Goal: Transaction & Acquisition: Book appointment/travel/reservation

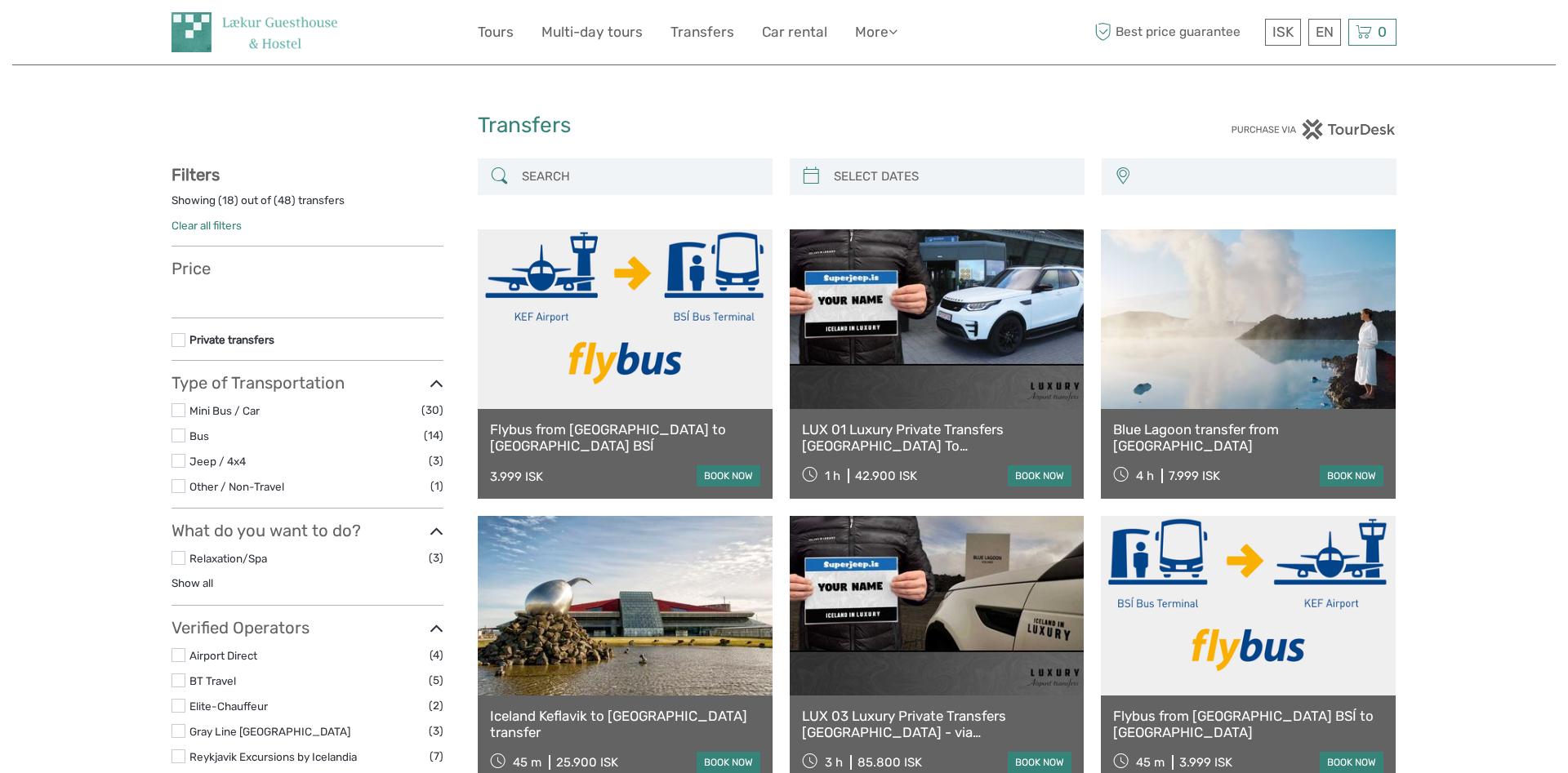
select select
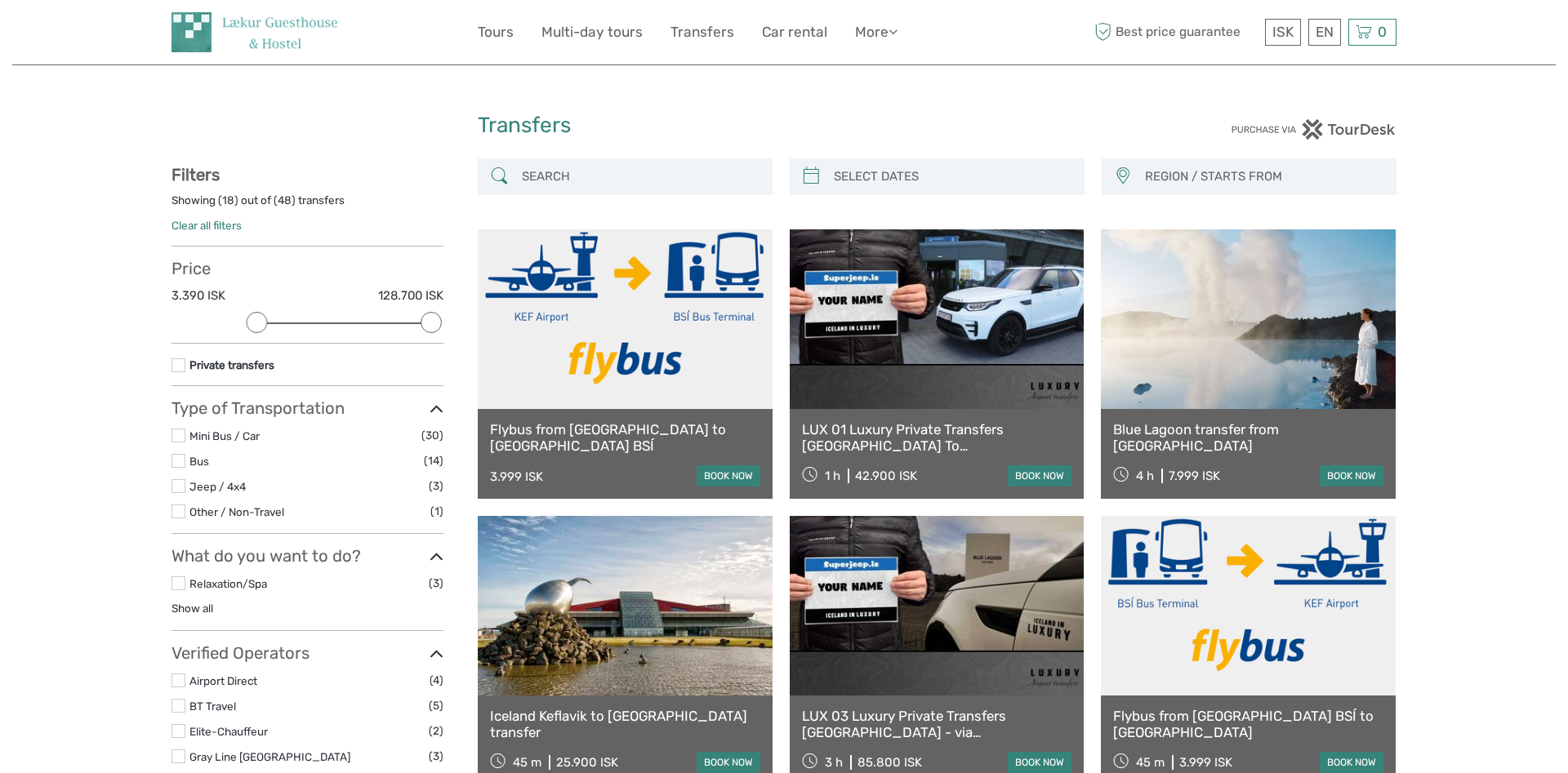
click at [858, 178] on input "search" at bounding box center [952, 176] width 250 height 28
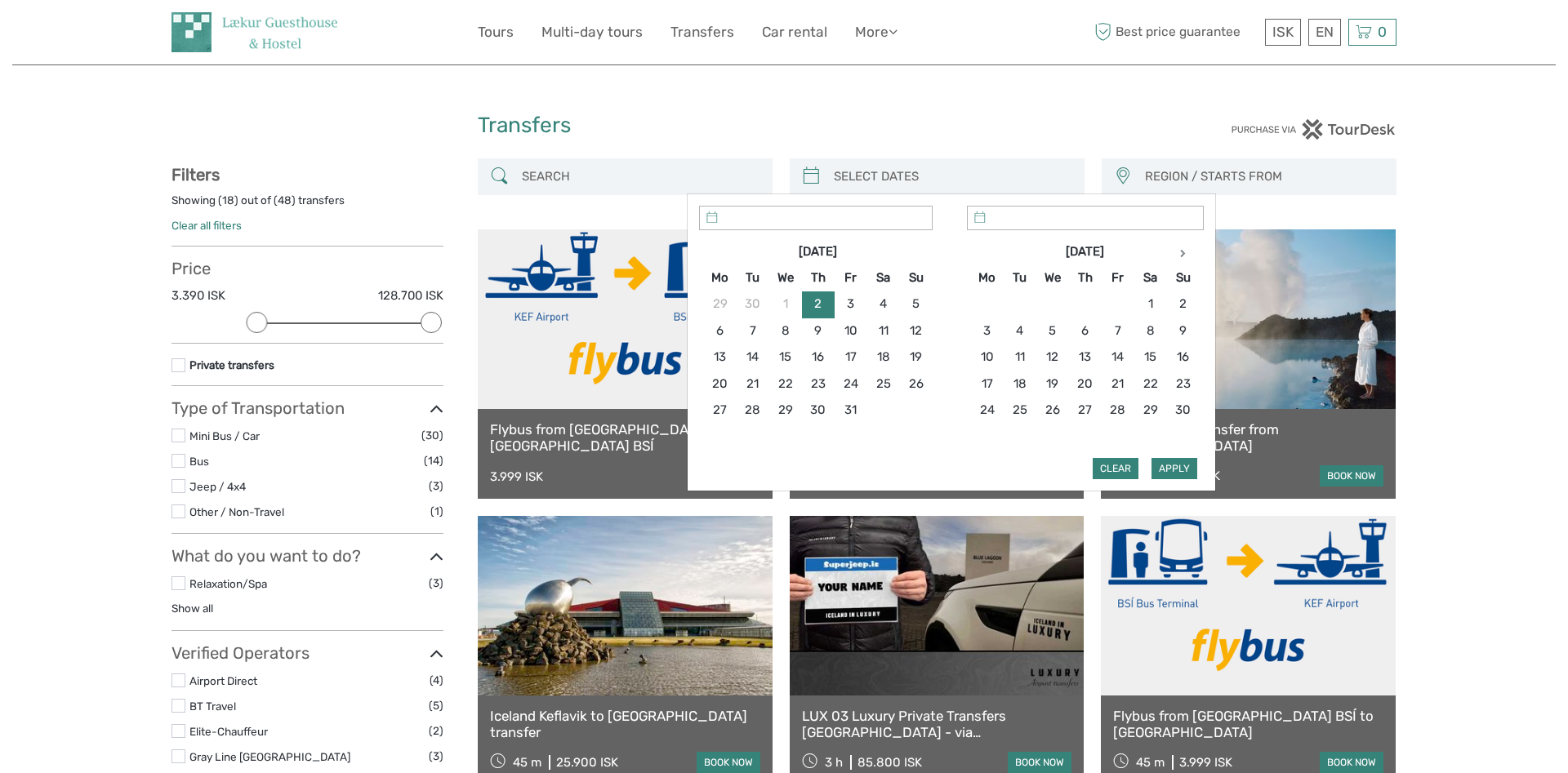
type input "02/10/2025"
type input "09/10/2025"
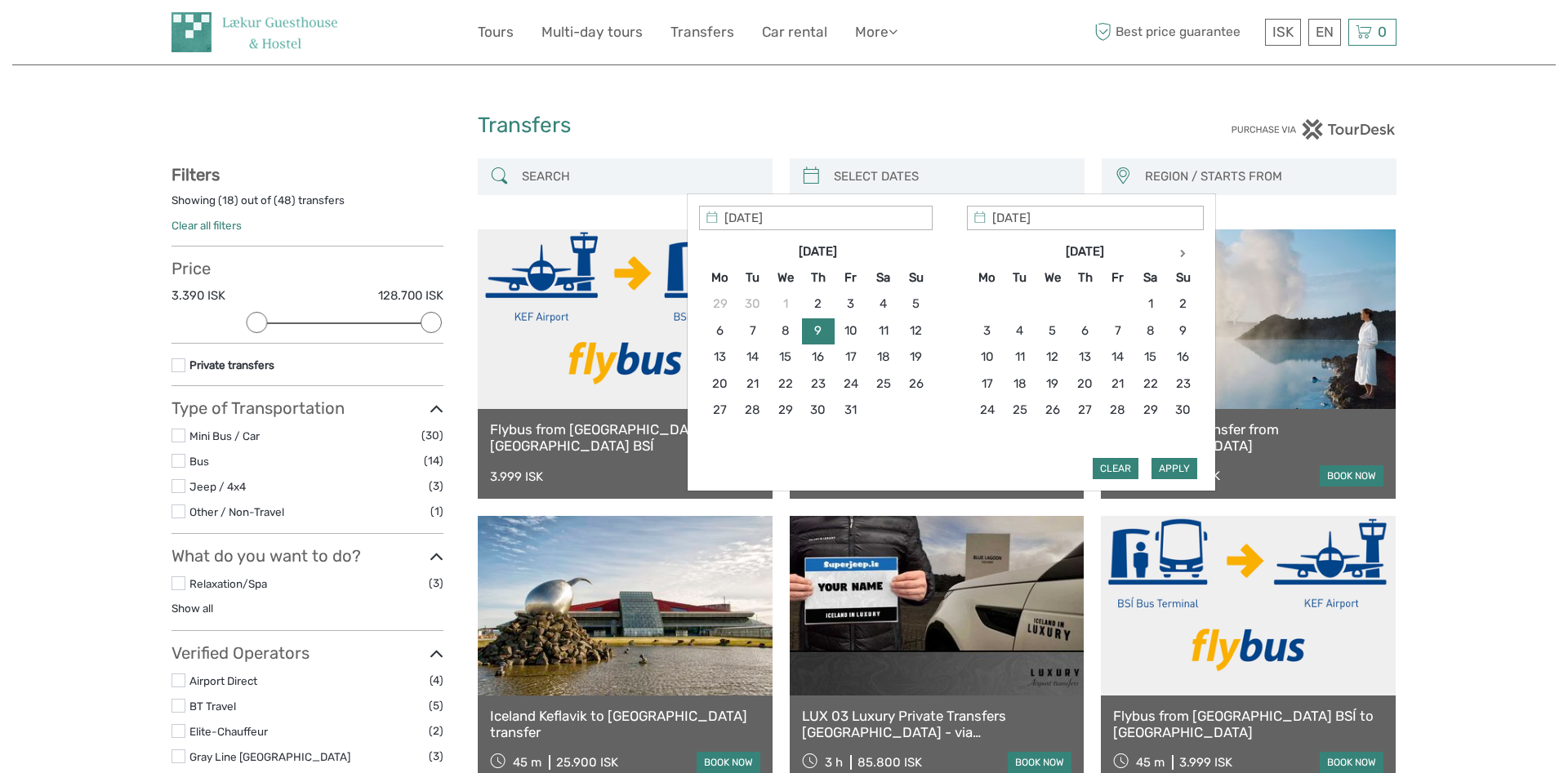
click at [868, 128] on h1 "Transfers" at bounding box center [784, 126] width 613 height 27
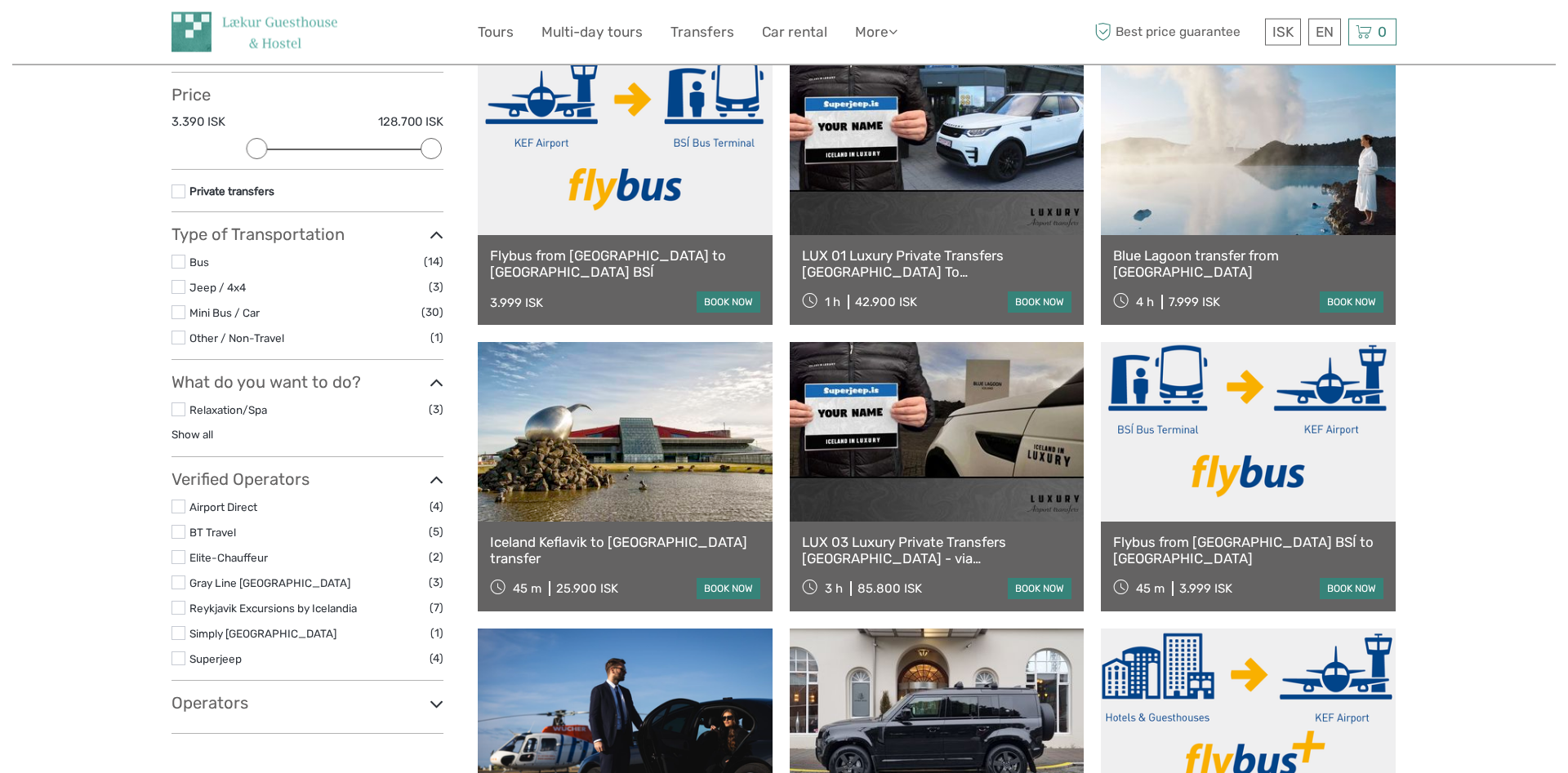
scroll to position [176, 0]
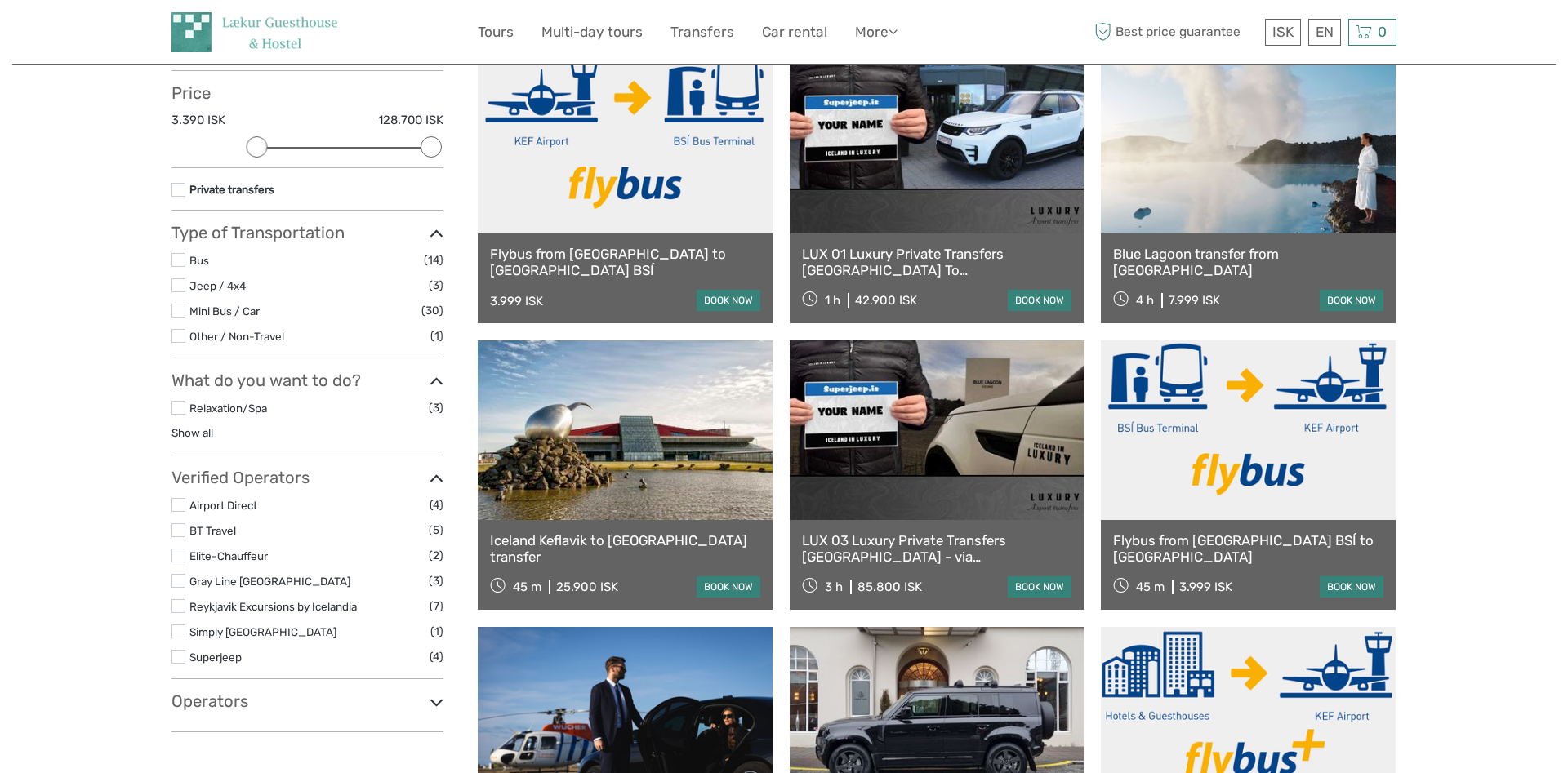
click at [437, 701] on icon at bounding box center [436, 702] width 14 height 22
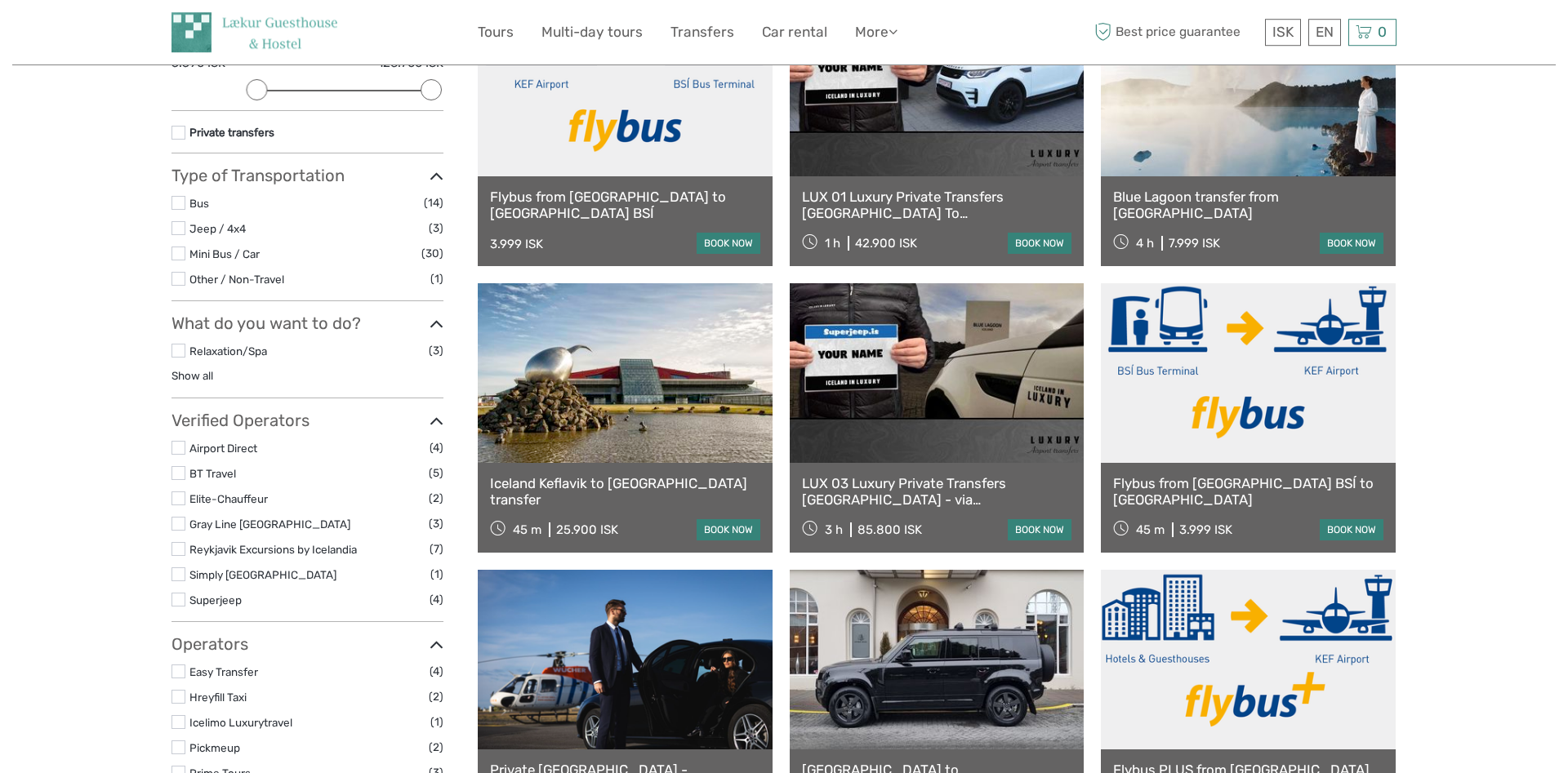
scroll to position [592, 0]
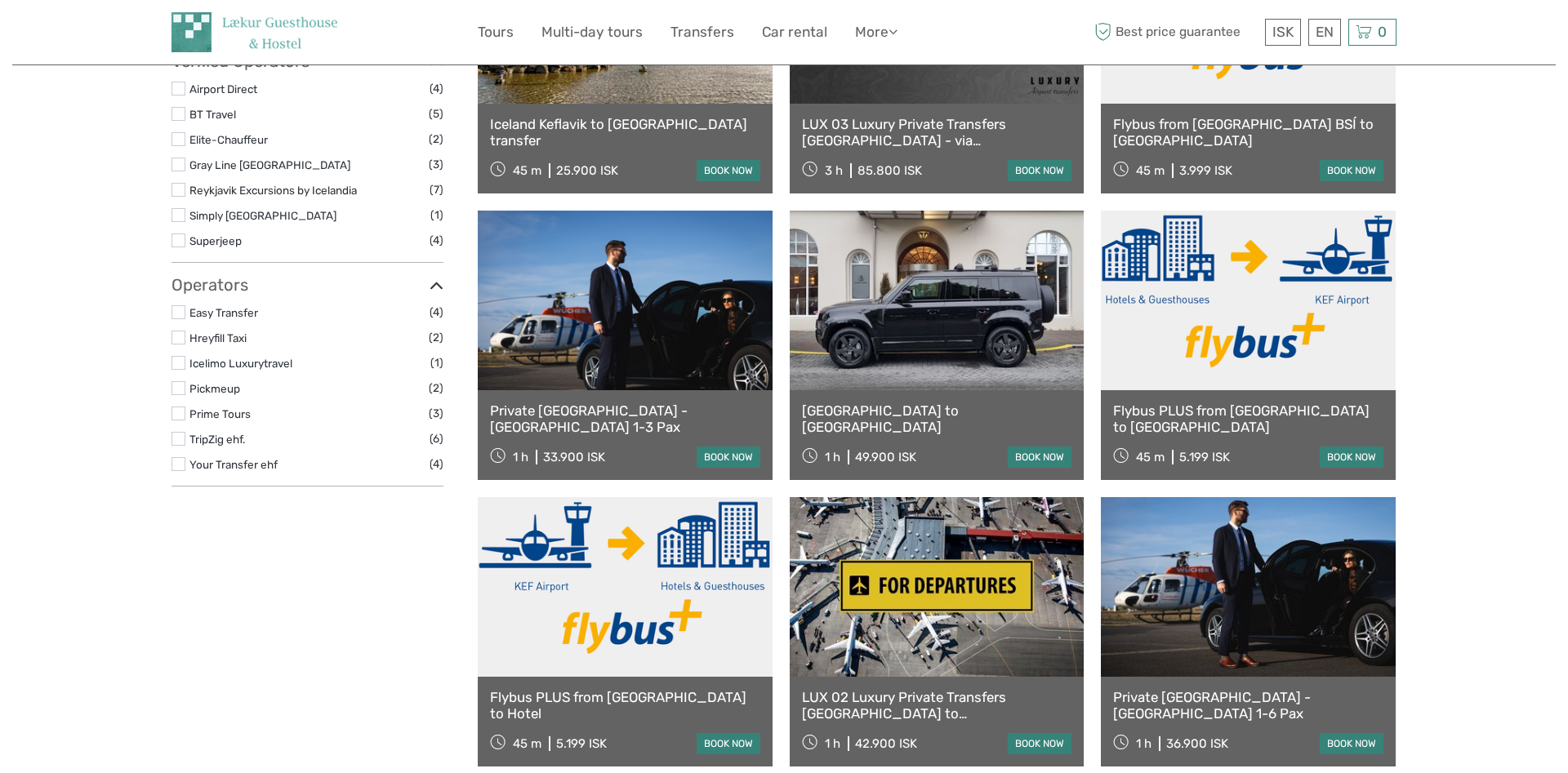
click at [431, 284] on icon at bounding box center [436, 286] width 14 height 22
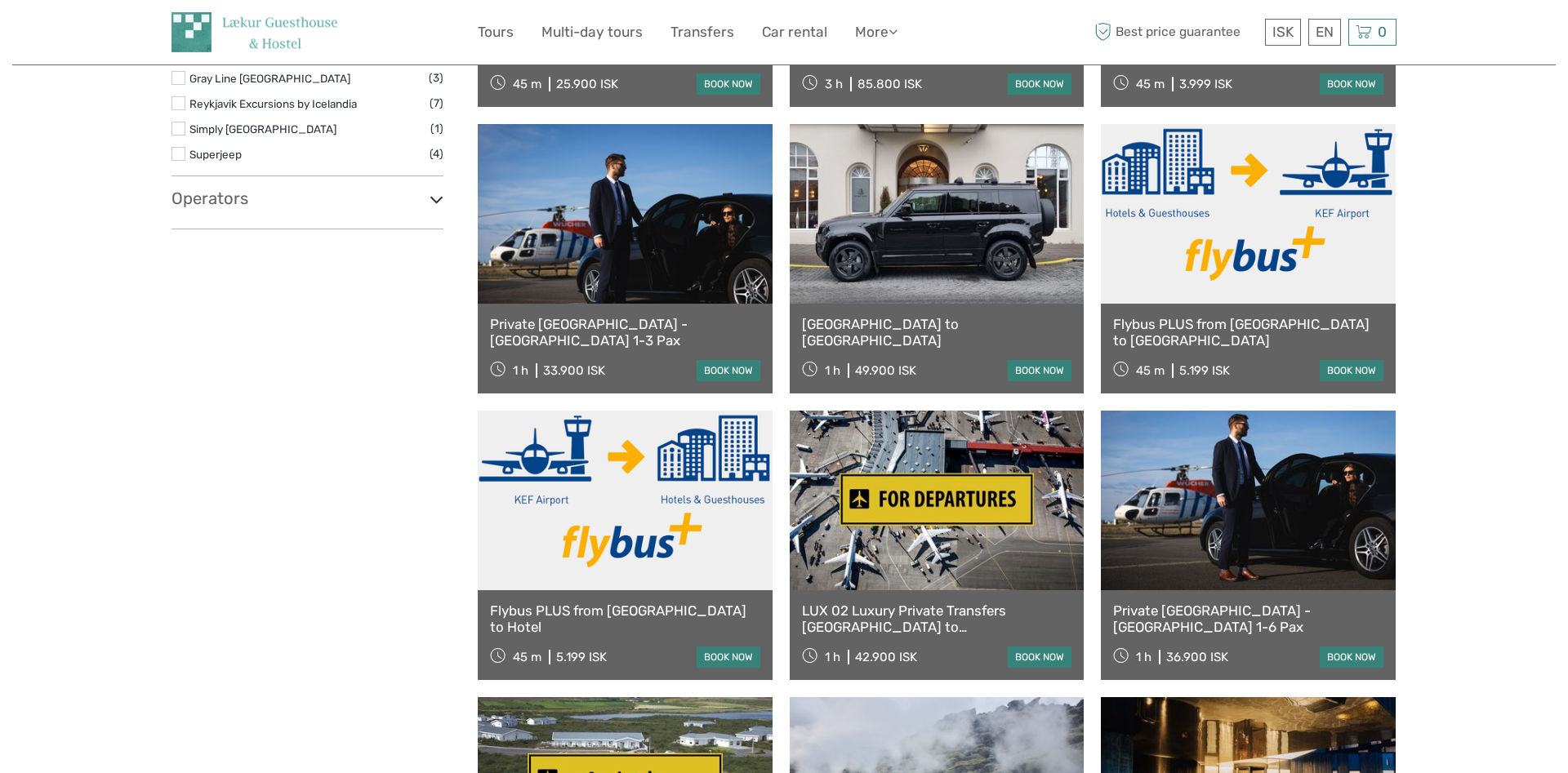
scroll to position [758, 0]
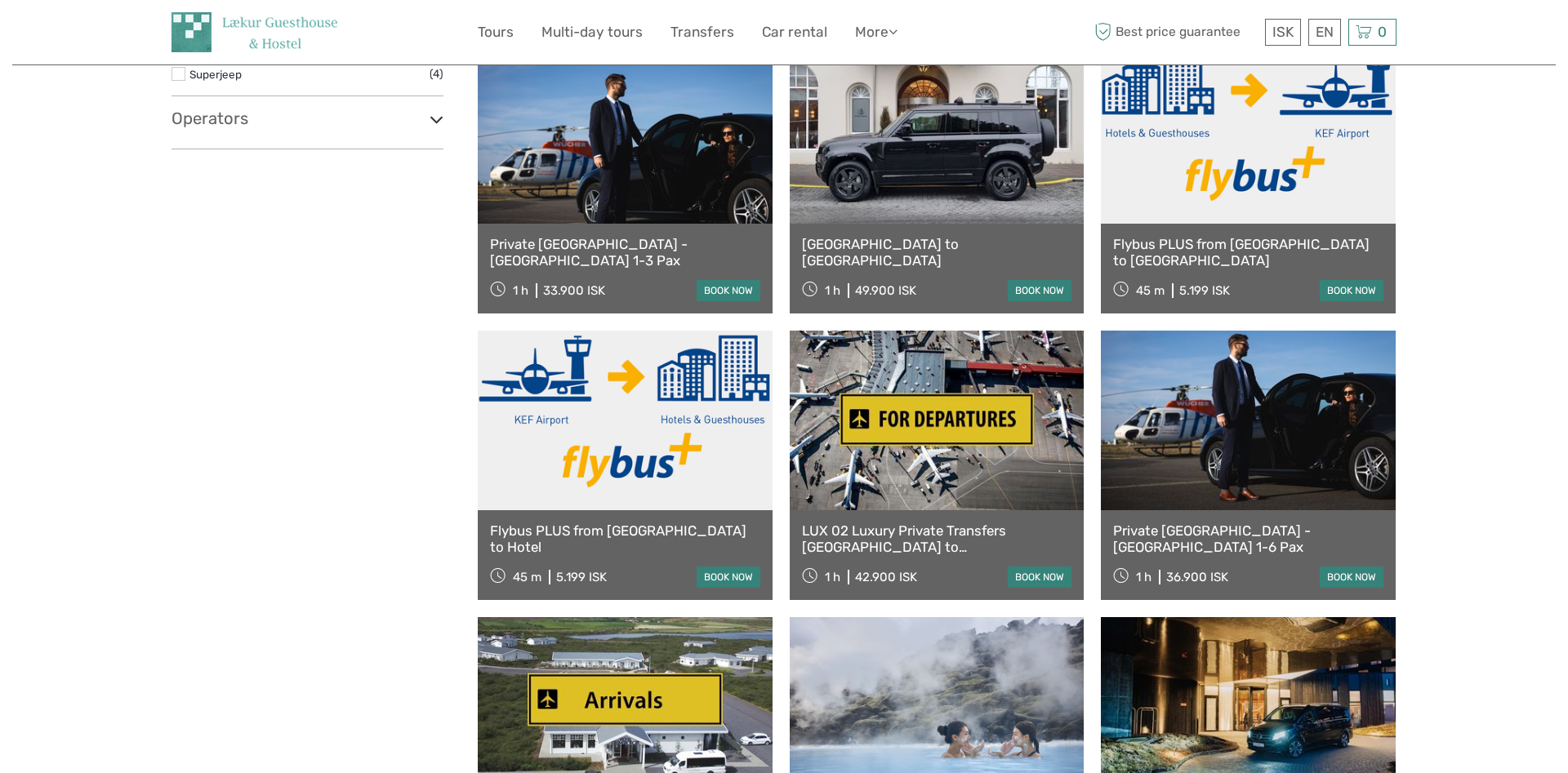
click at [623, 403] on link at bounding box center [625, 420] width 295 height 180
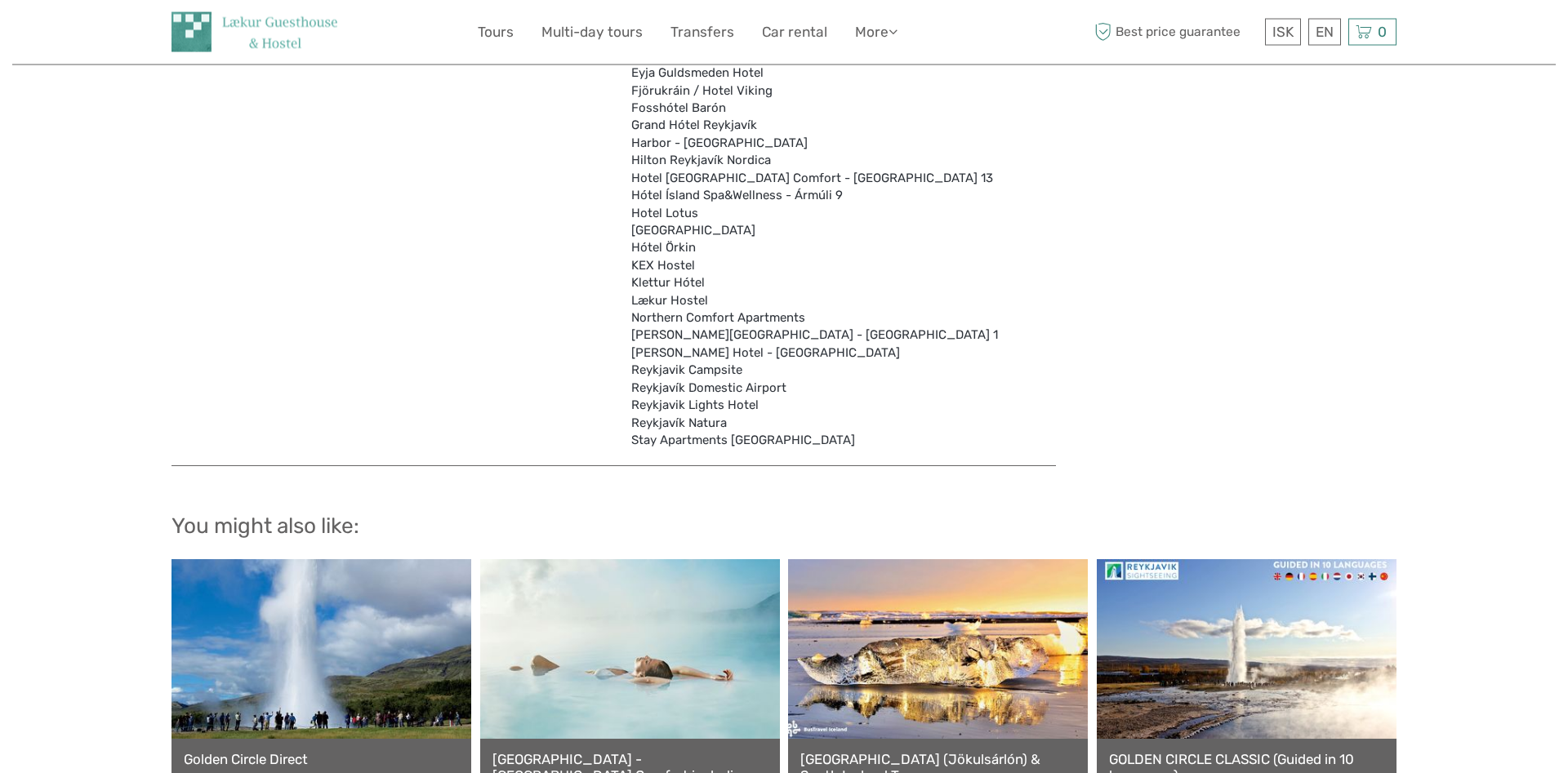
scroll to position [4997, 0]
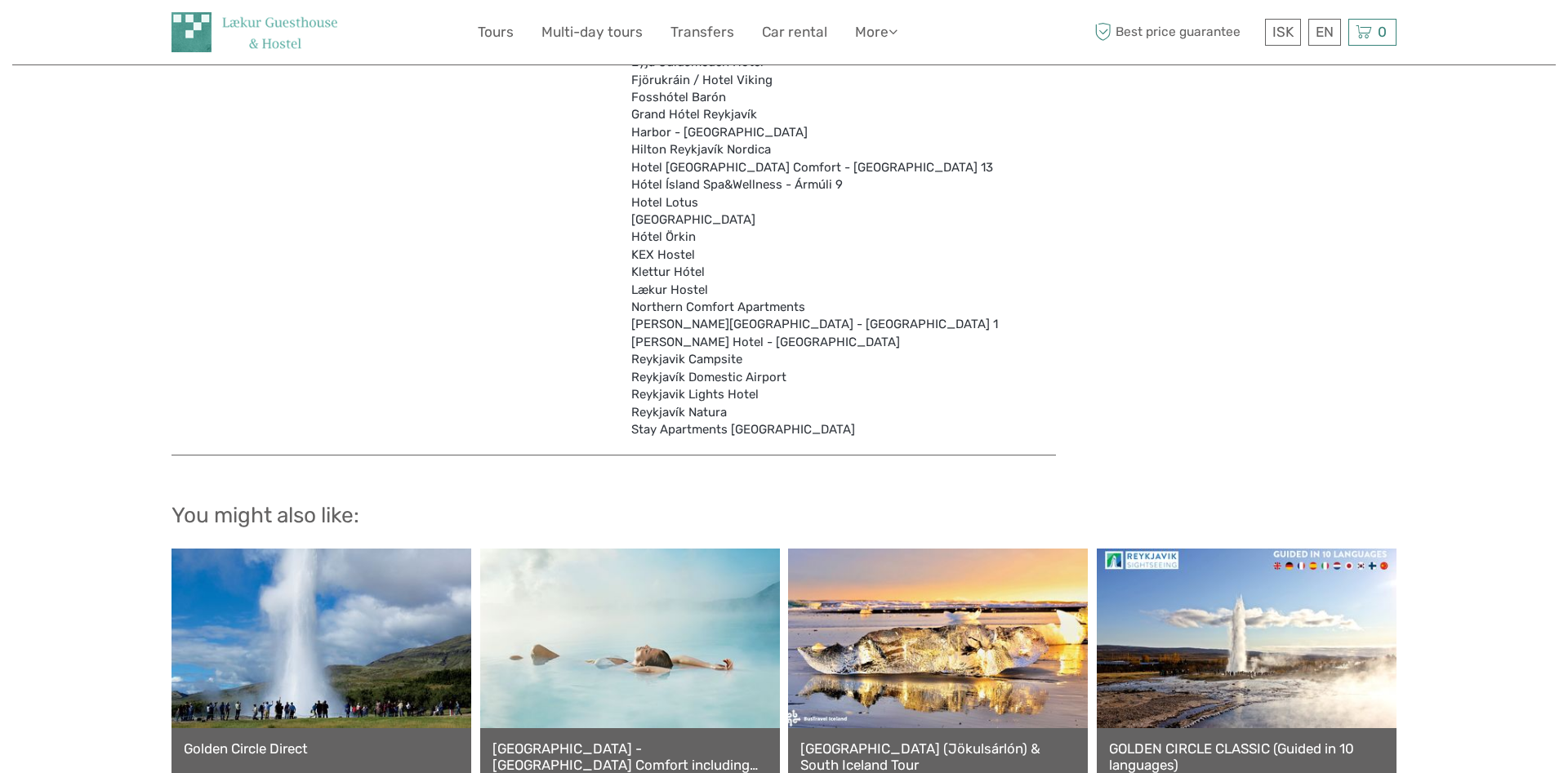
drag, startPoint x: 629, startPoint y: 289, endPoint x: 710, endPoint y: 295, distance: 81.2
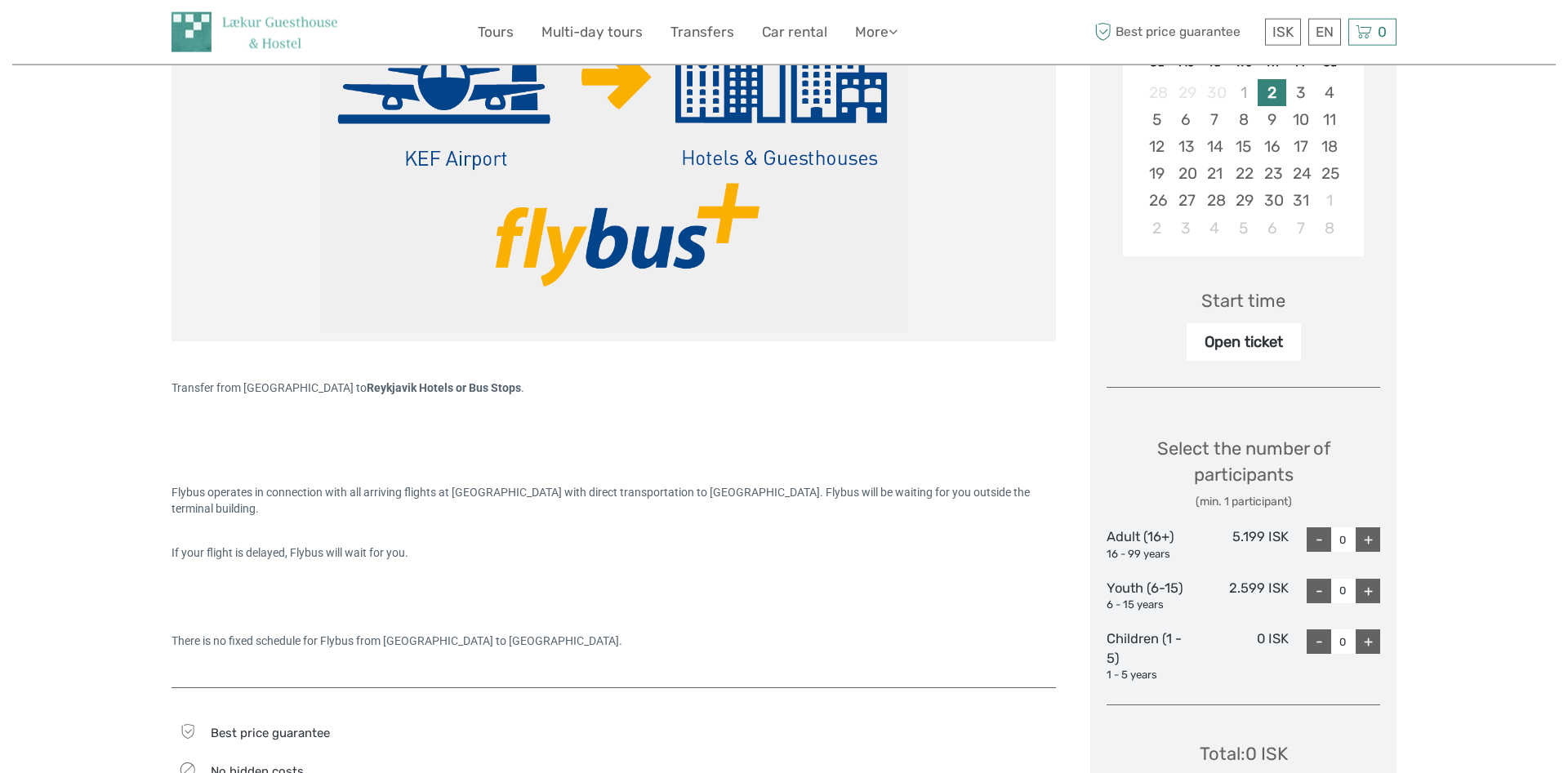
scroll to position [167, 0]
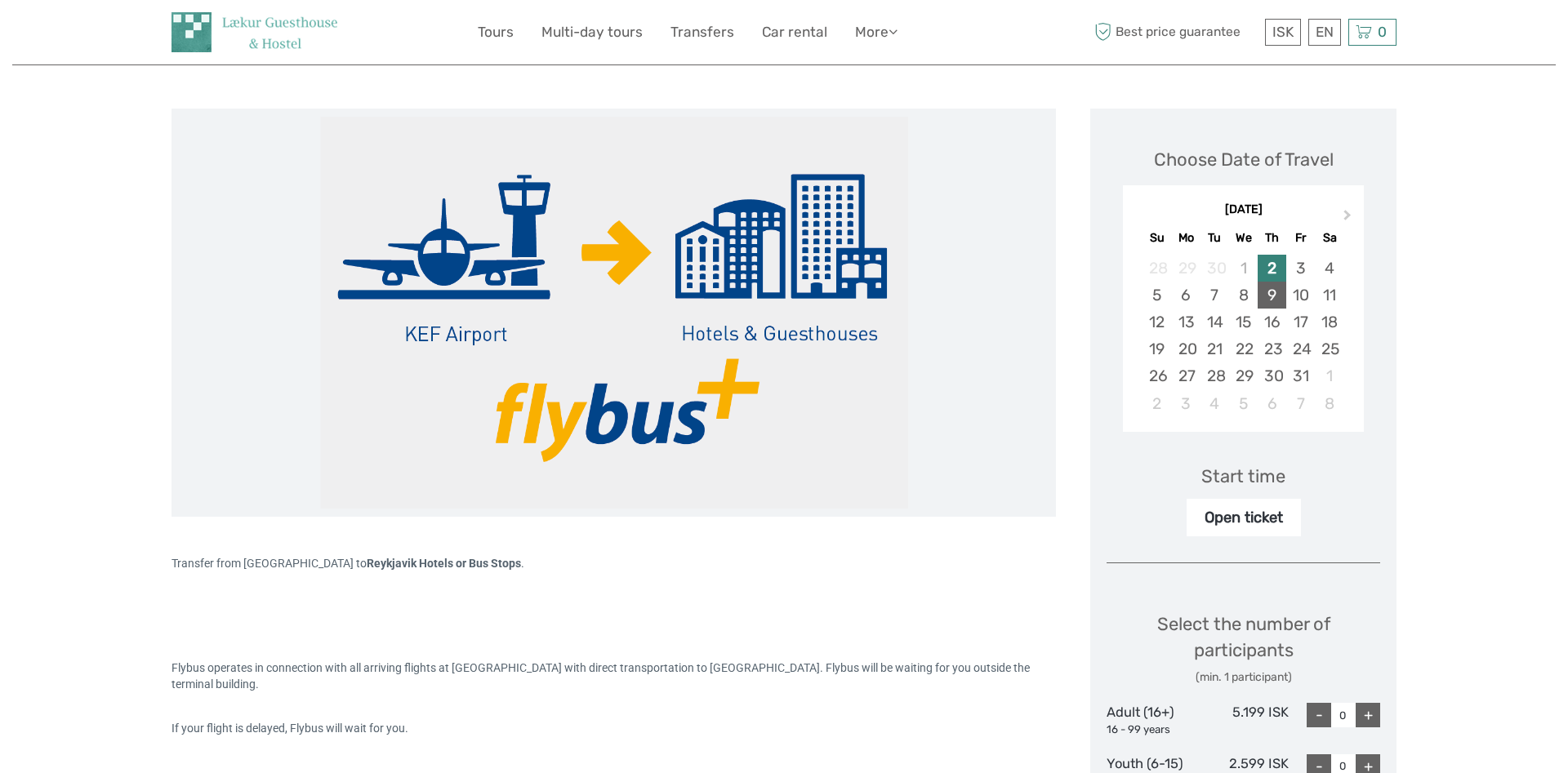
click at [1262, 291] on div "9" at bounding box center [1271, 295] width 28 height 27
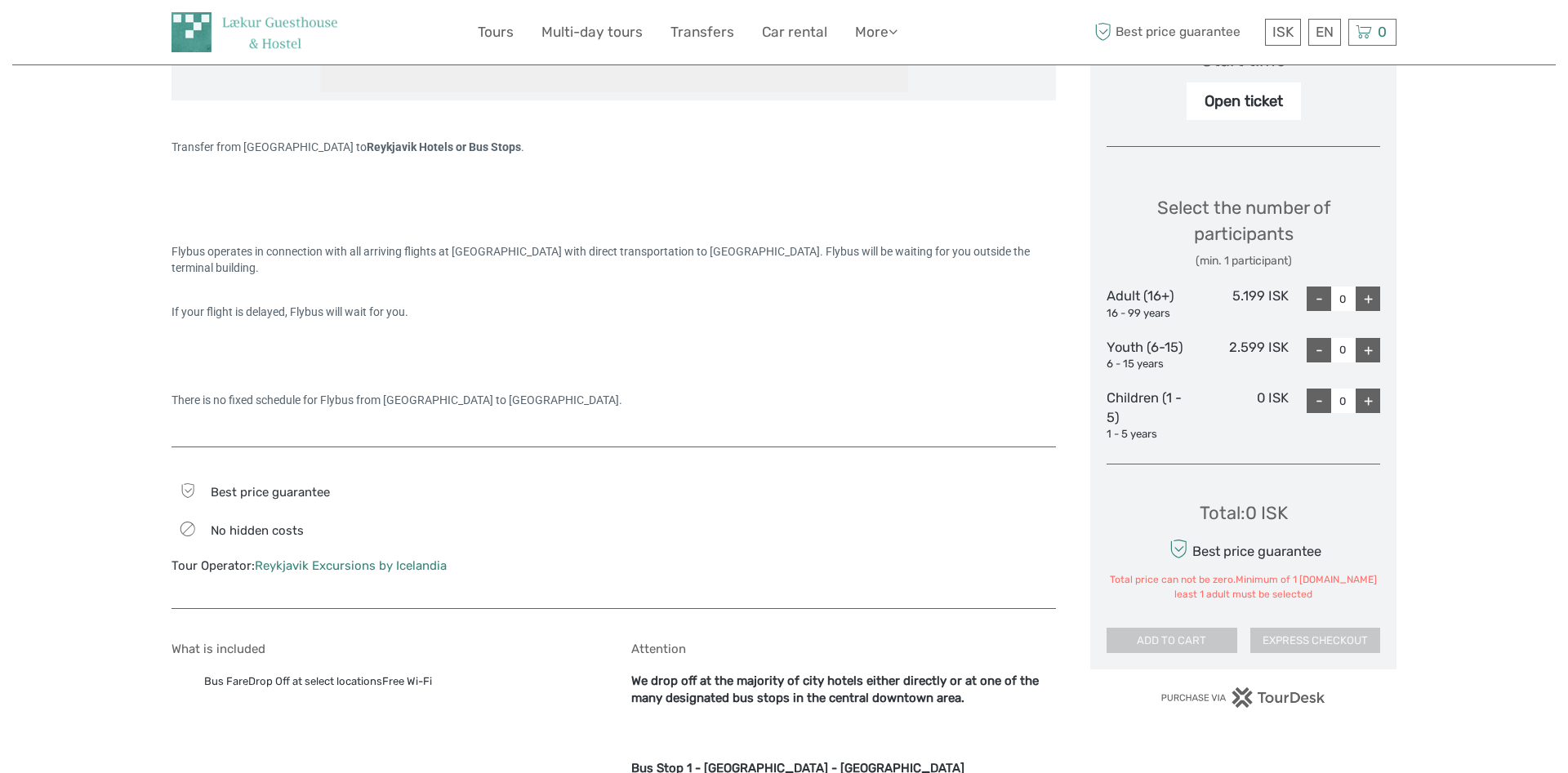
scroll to position [666, 0]
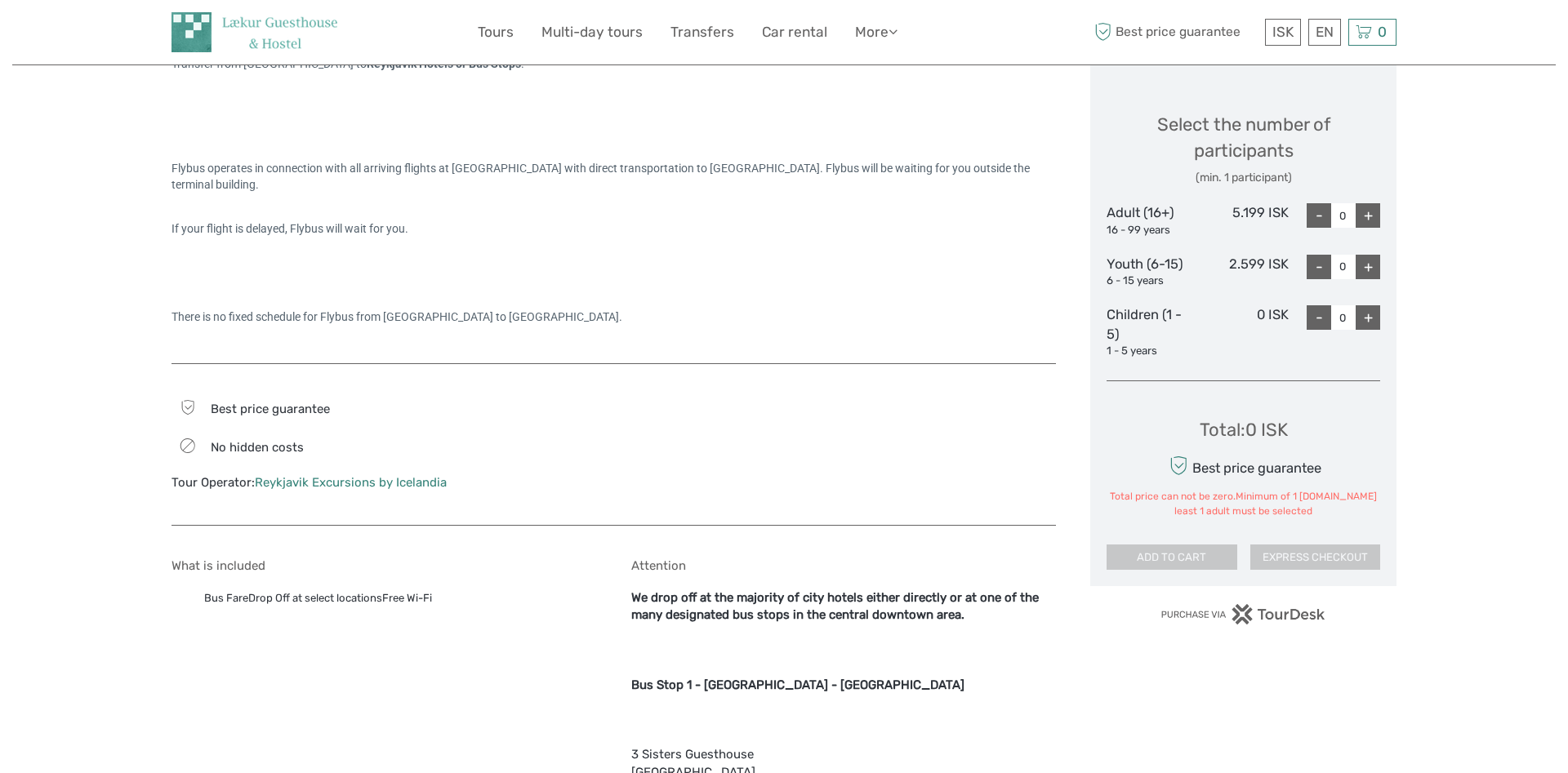
click at [1368, 215] on div "+" at bounding box center [1368, 215] width 25 height 25
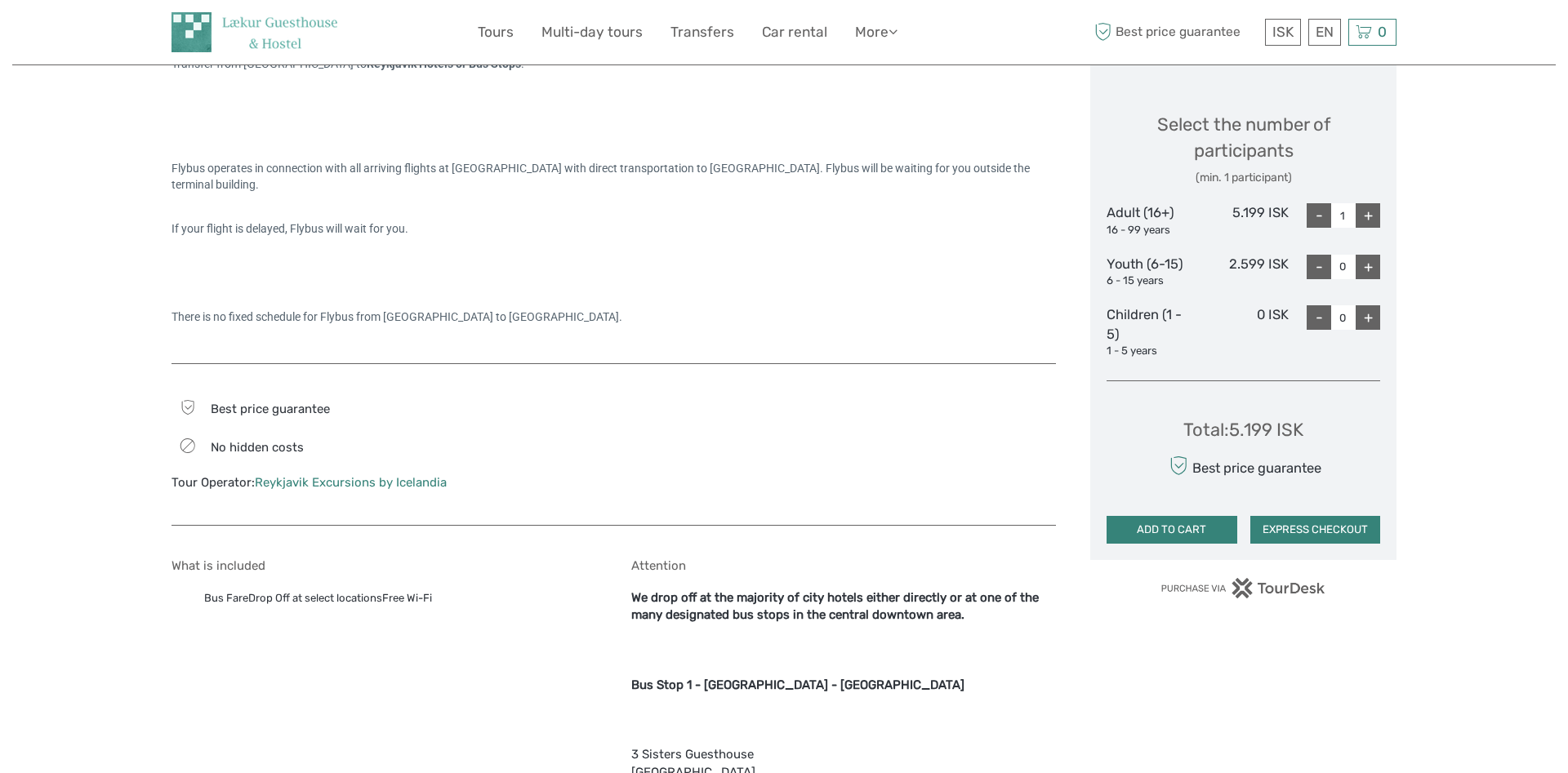
click at [1368, 215] on div "+" at bounding box center [1368, 215] width 25 height 25
type input "2"
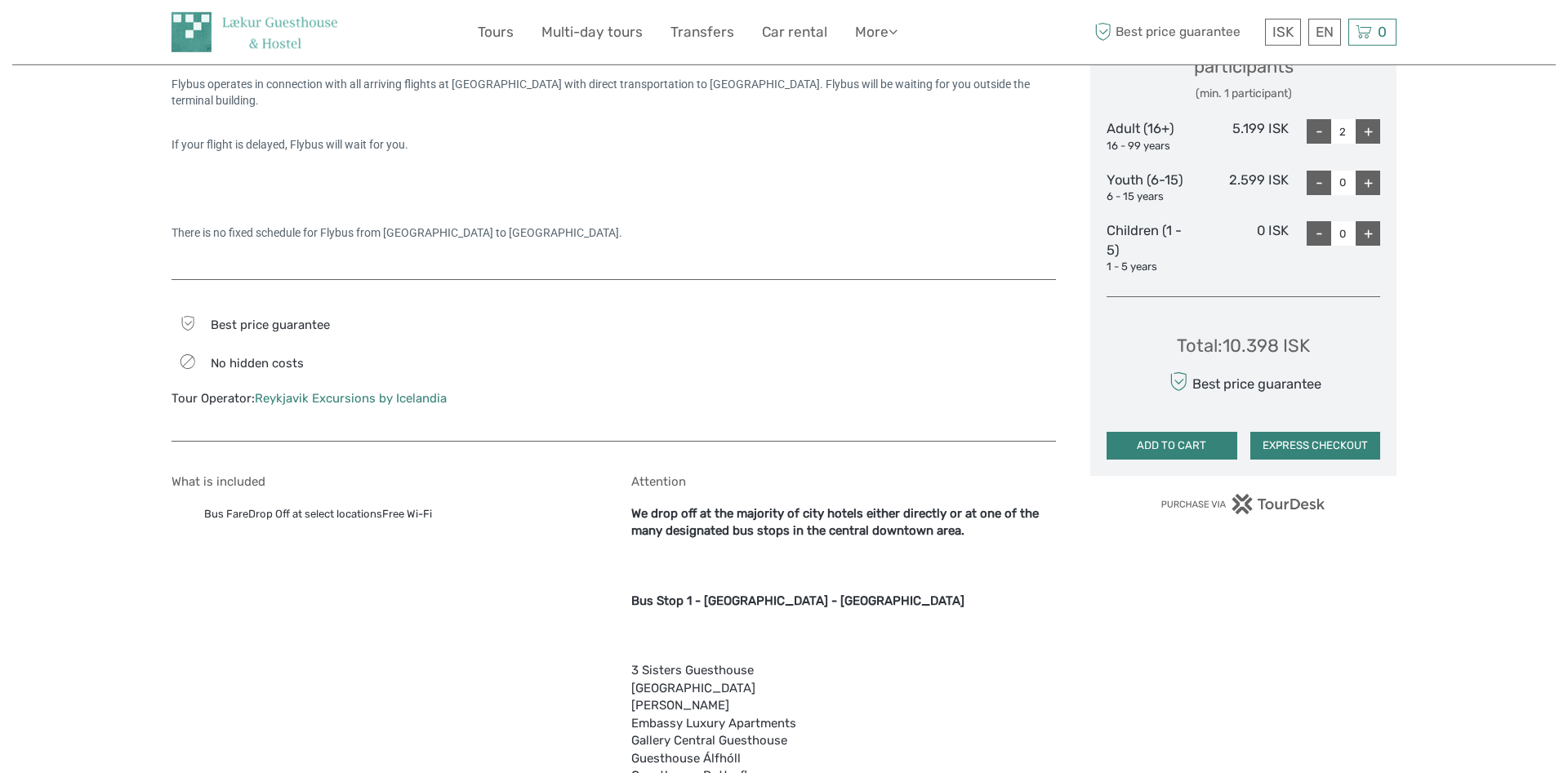
scroll to position [826, 0]
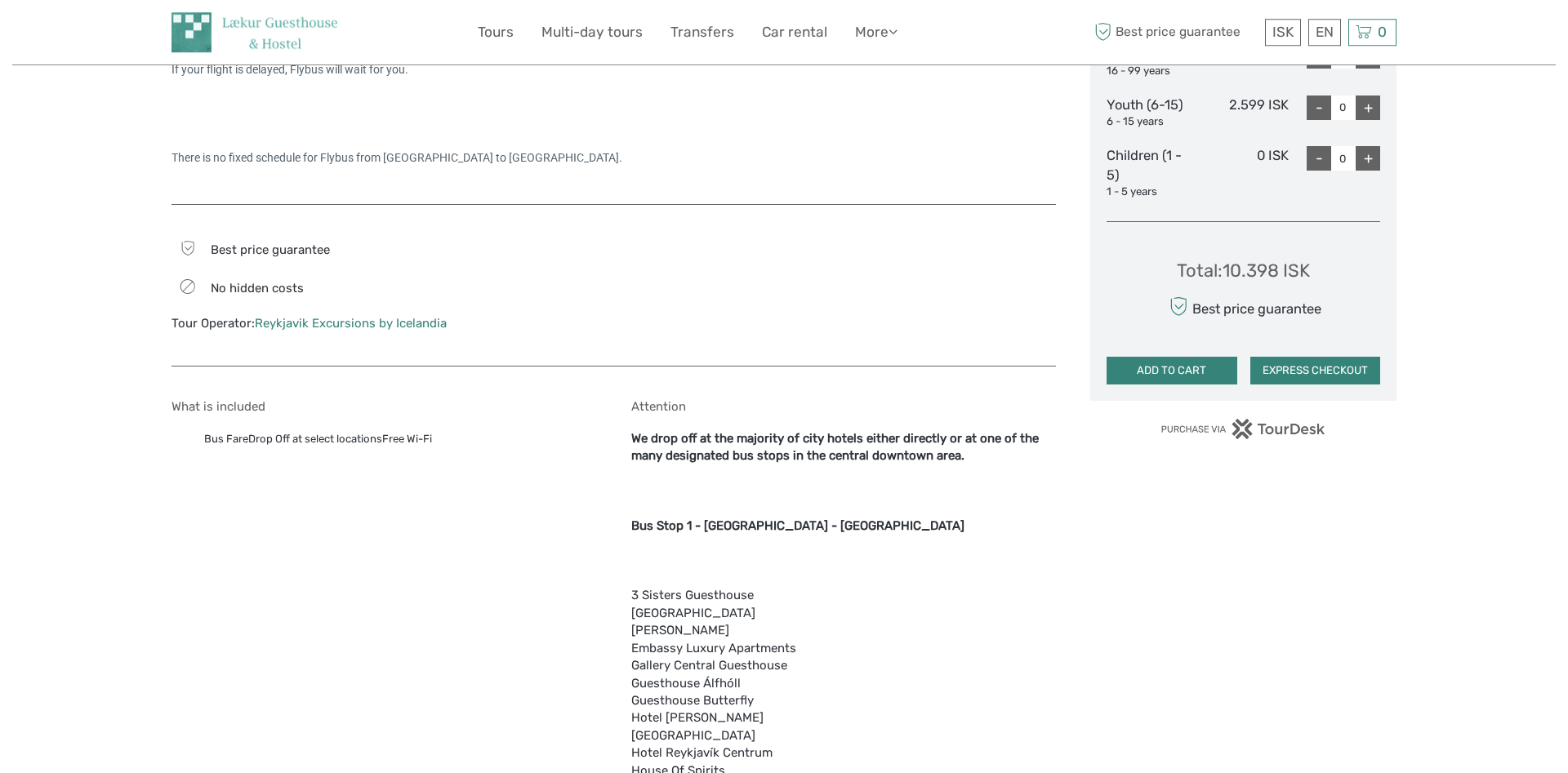
click at [1294, 372] on button "EXPRESS CHECKOUT" at bounding box center [1316, 370] width 131 height 28
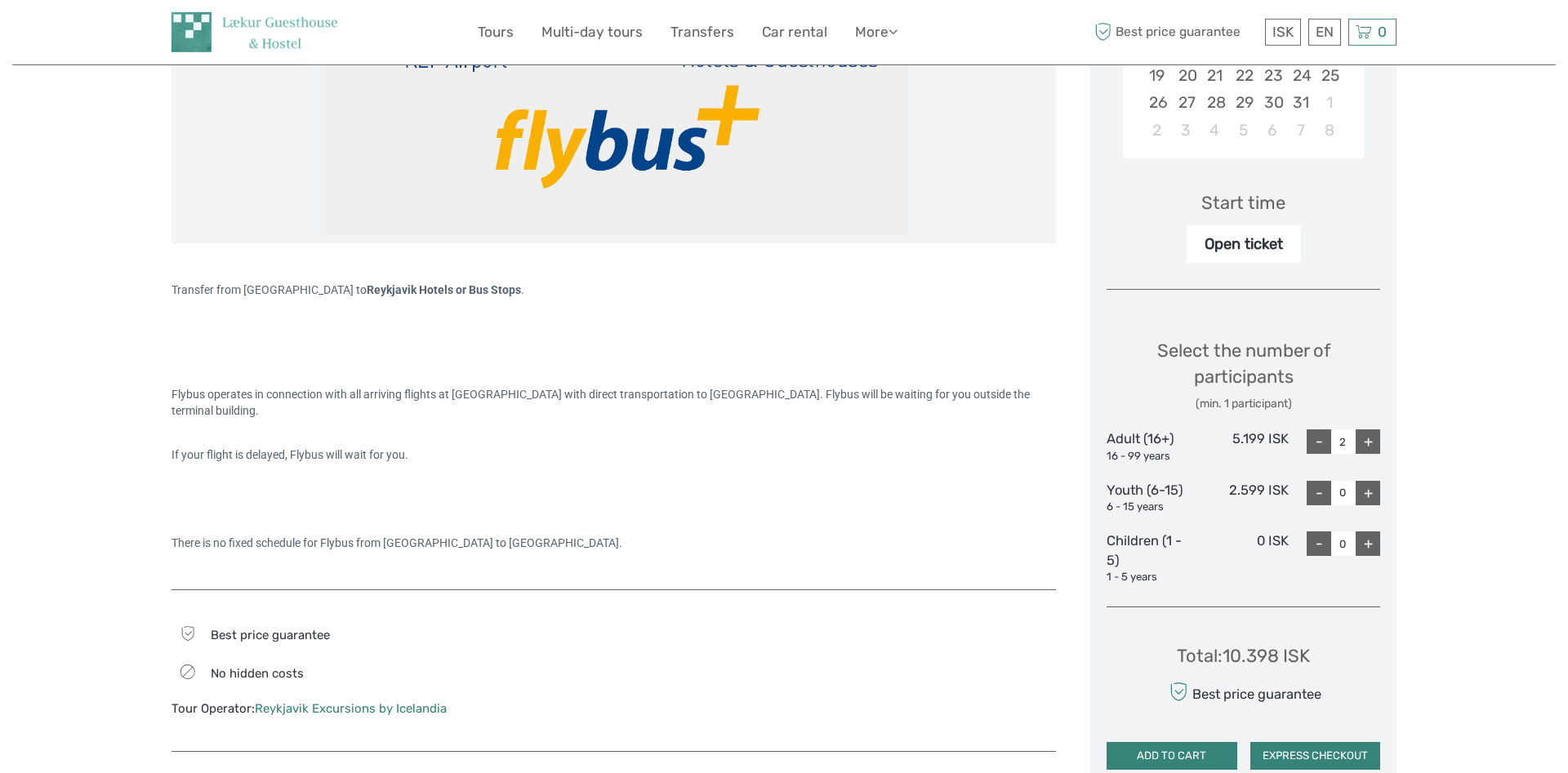
scroll to position [410, 0]
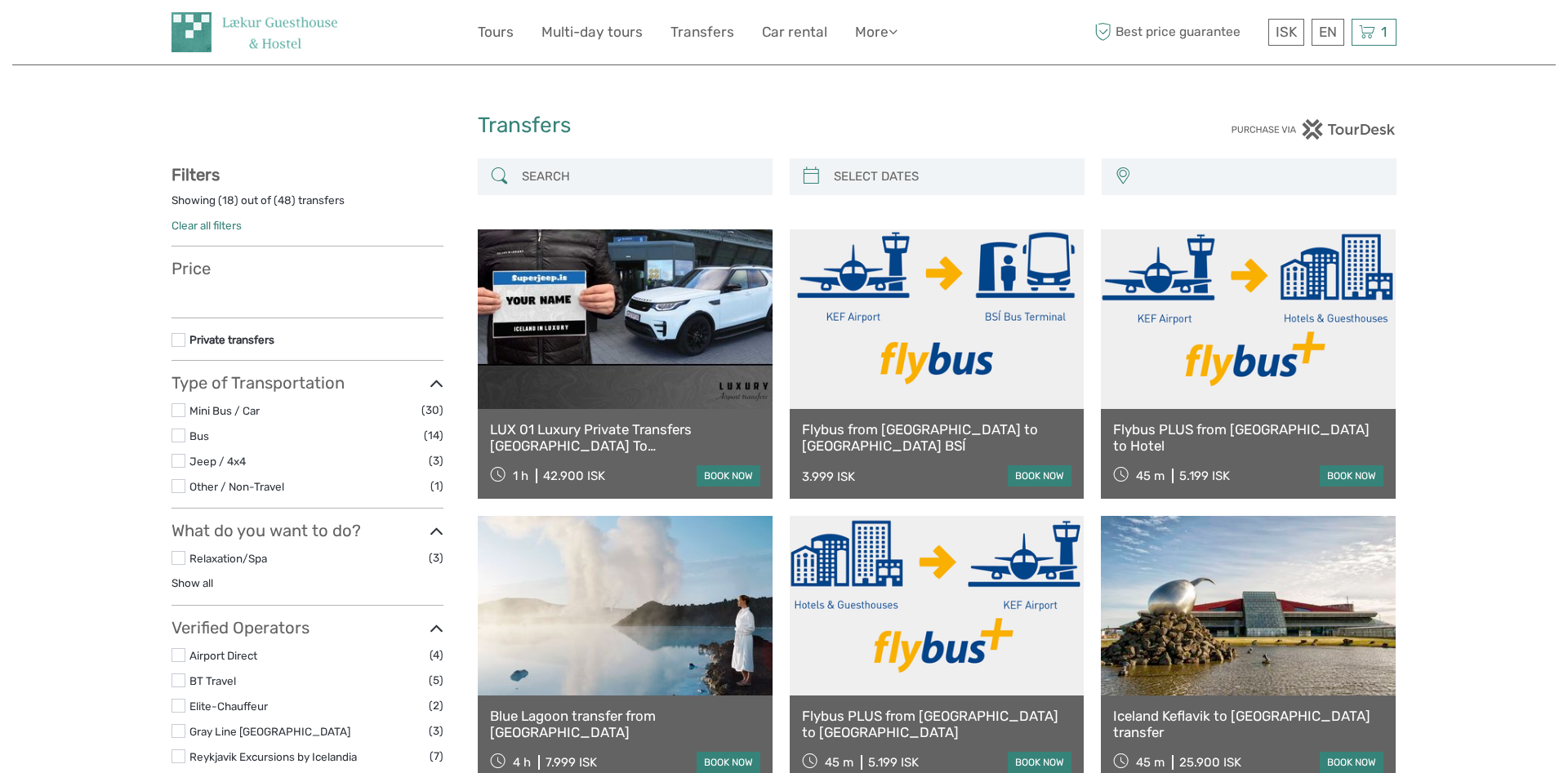
select select
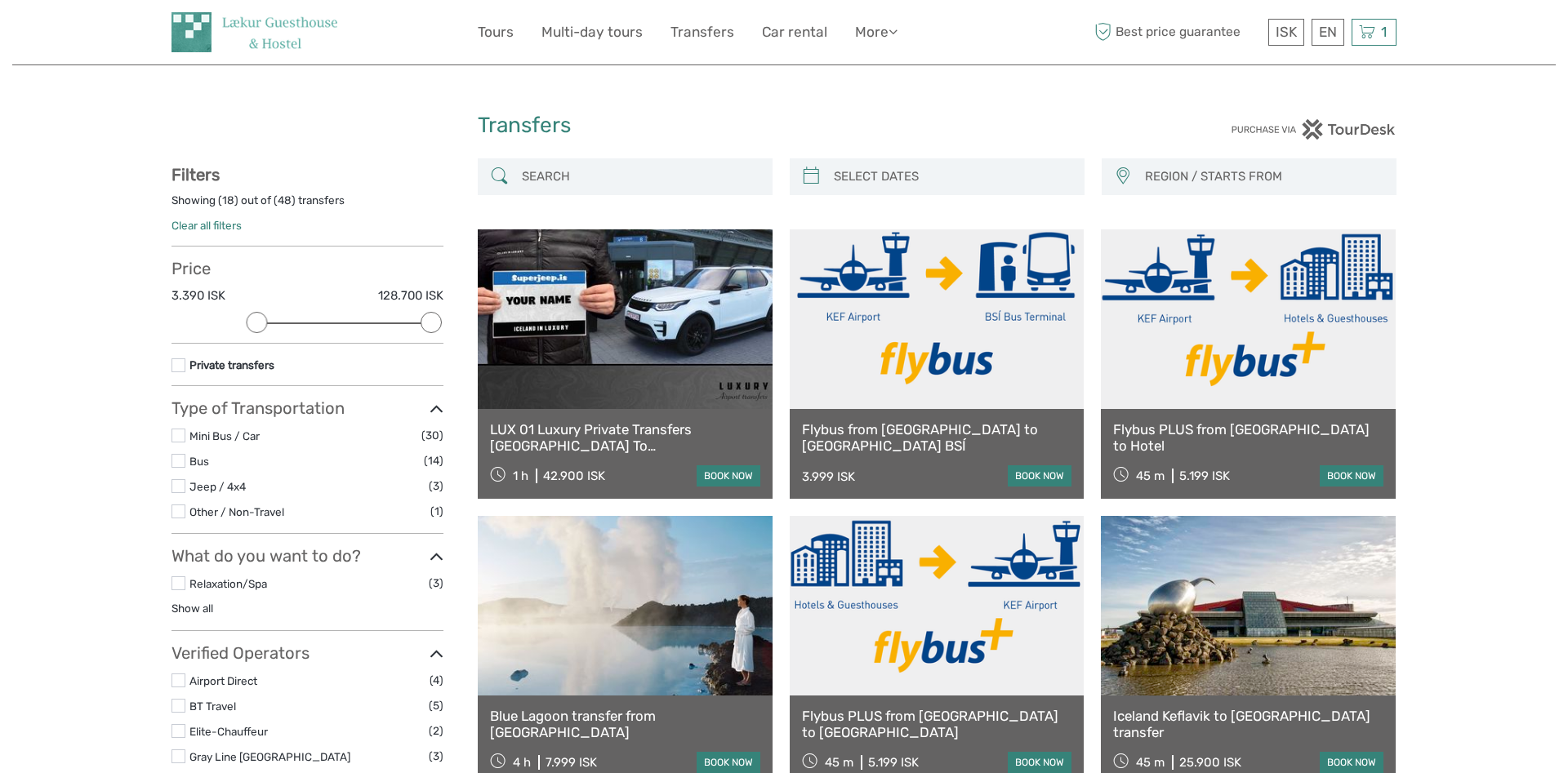
click at [1336, 478] on link "book now" at bounding box center [1352, 476] width 64 height 22
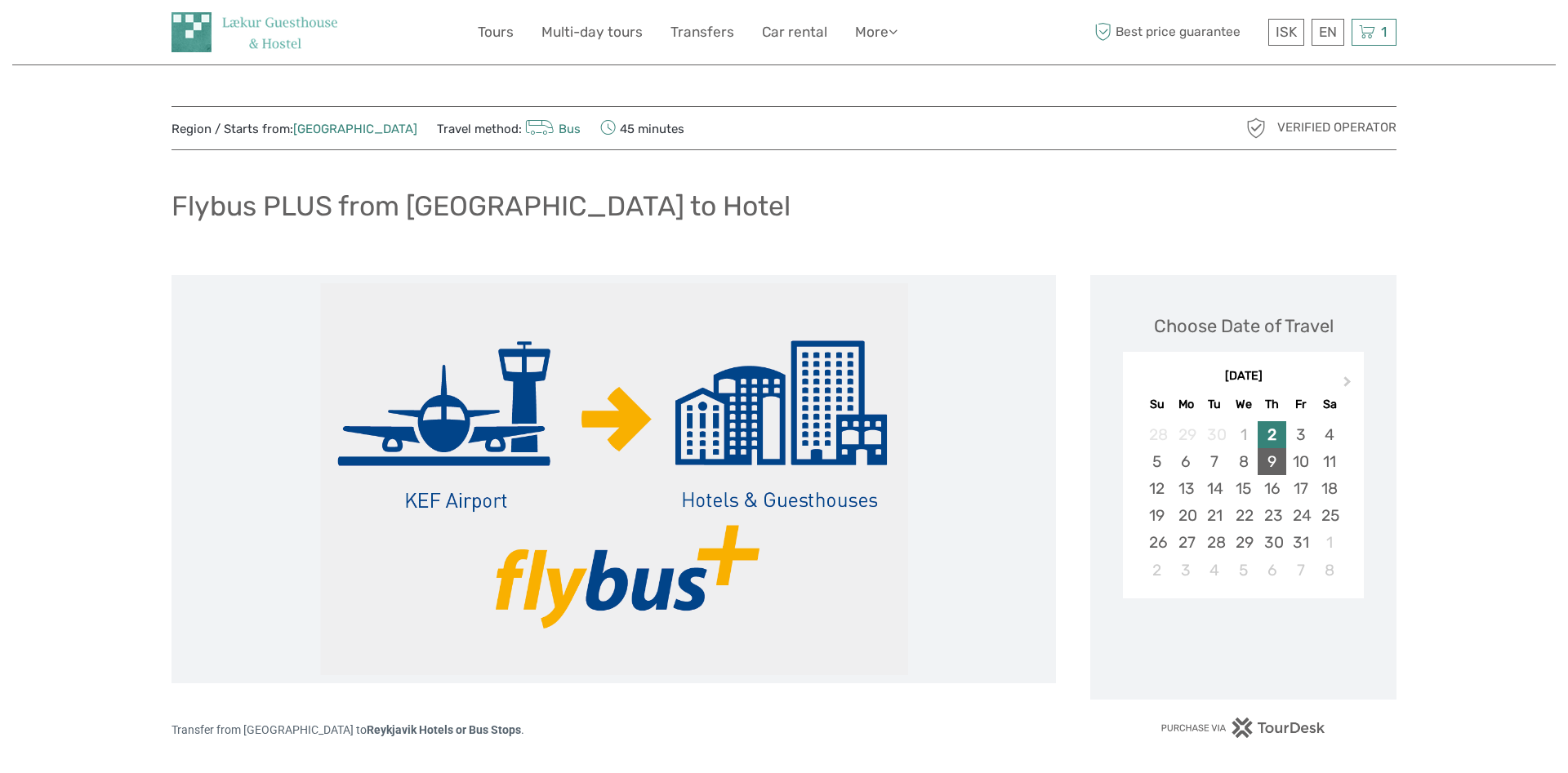
click at [1268, 466] on div "9" at bounding box center [1271, 461] width 28 height 27
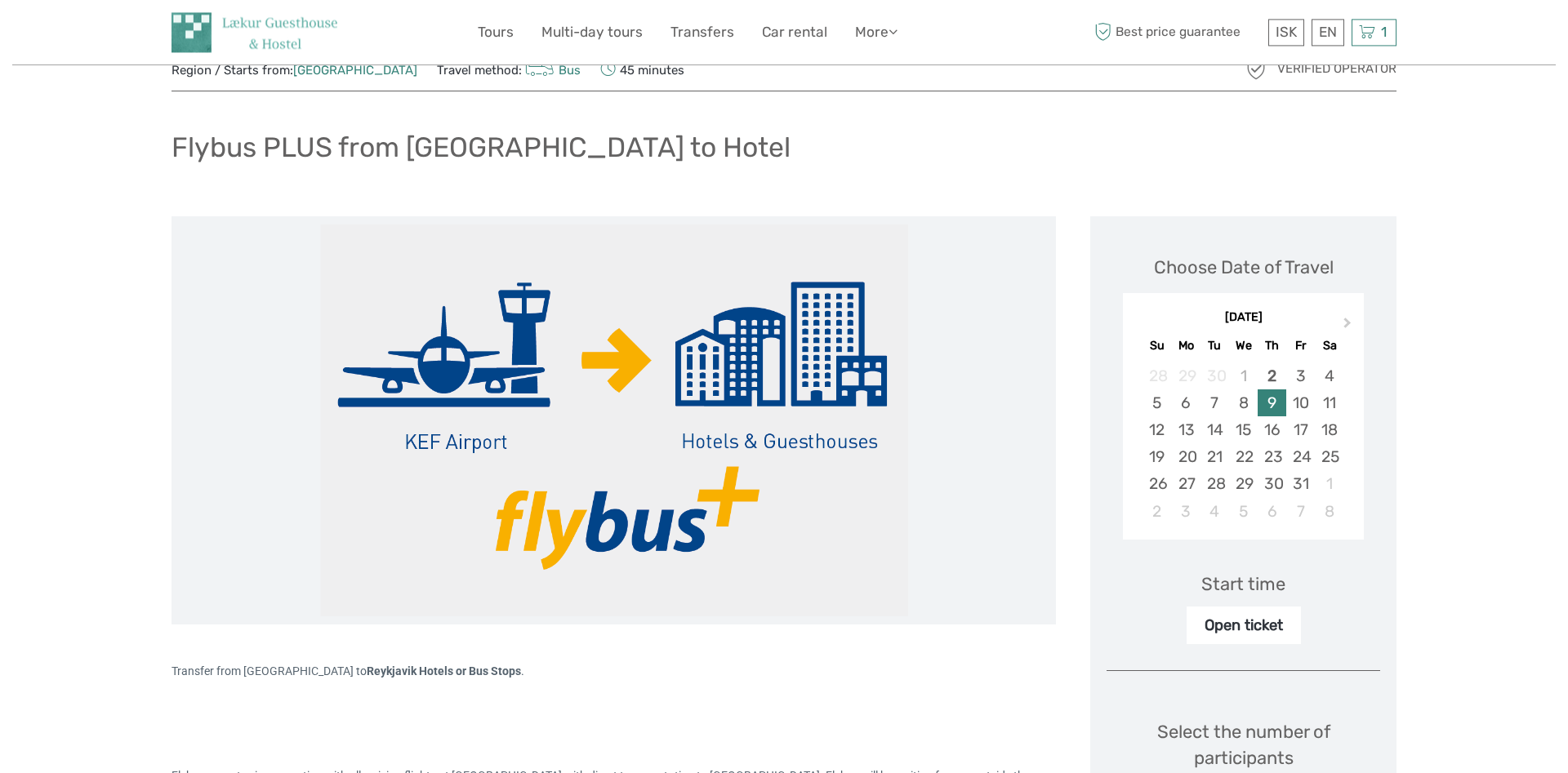
scroll to position [83, 0]
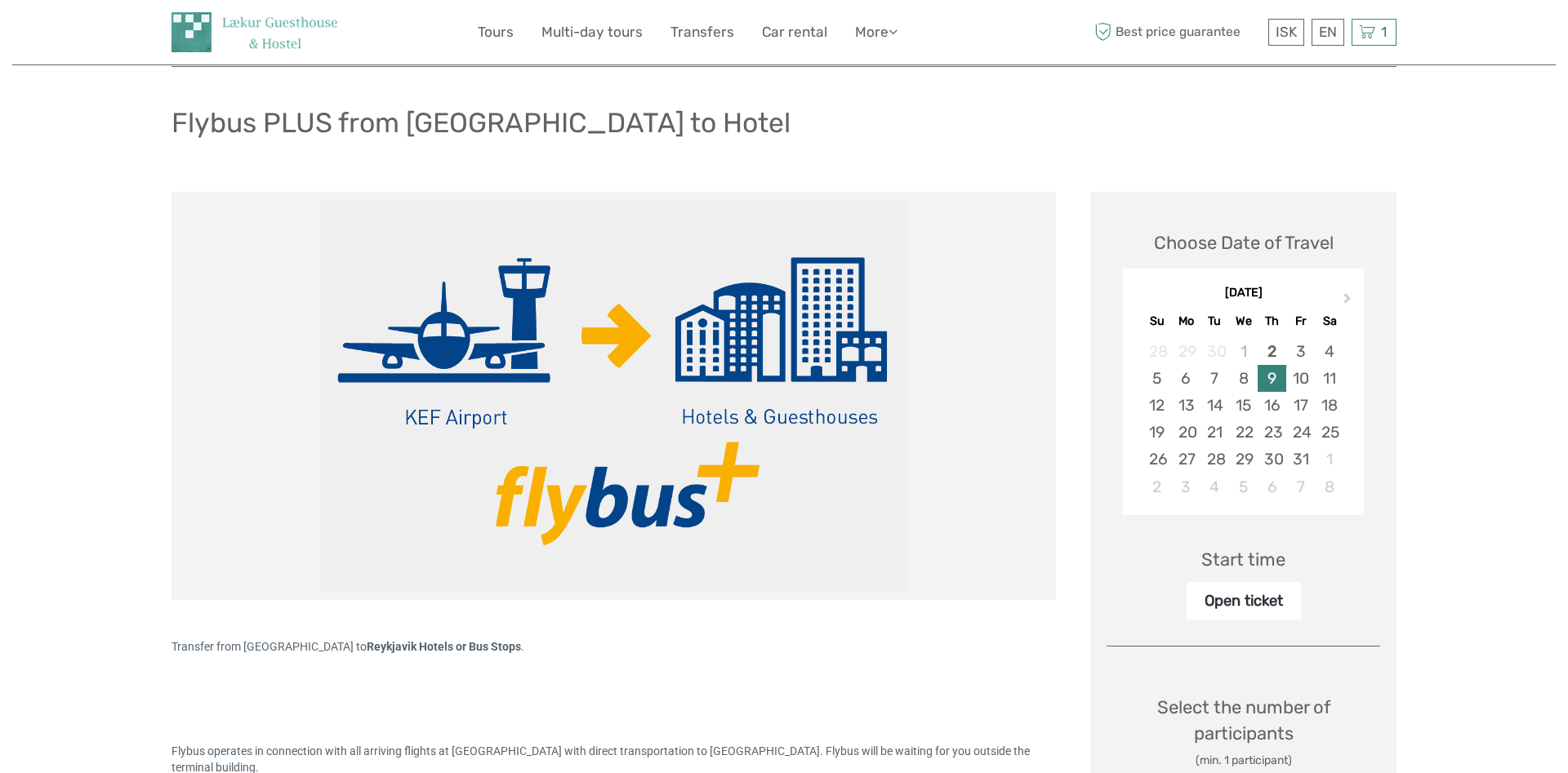
click at [1270, 376] on div "9" at bounding box center [1271, 378] width 28 height 27
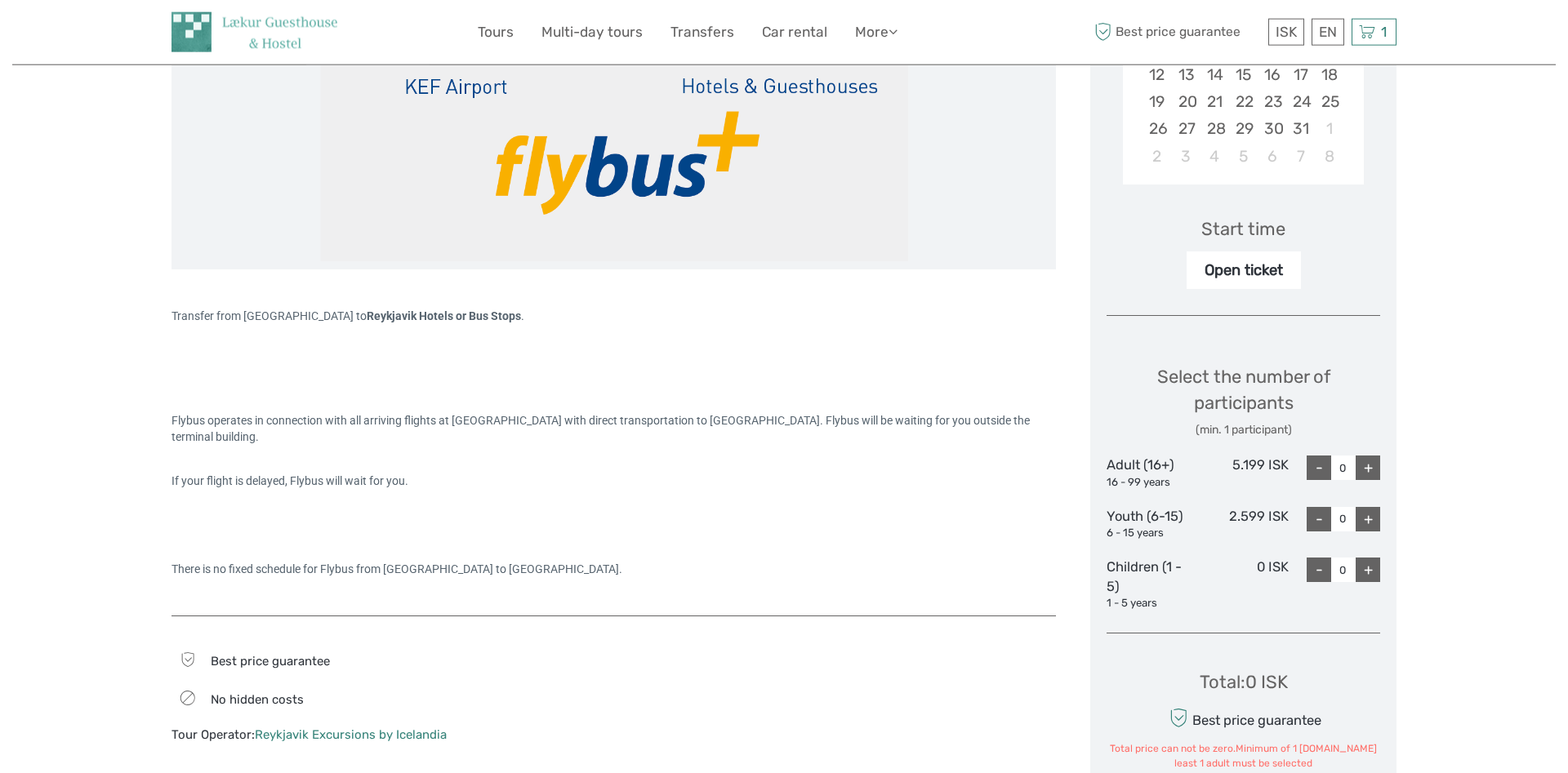
scroll to position [416, 0]
click at [1373, 469] on div "+" at bounding box center [1368, 465] width 25 height 25
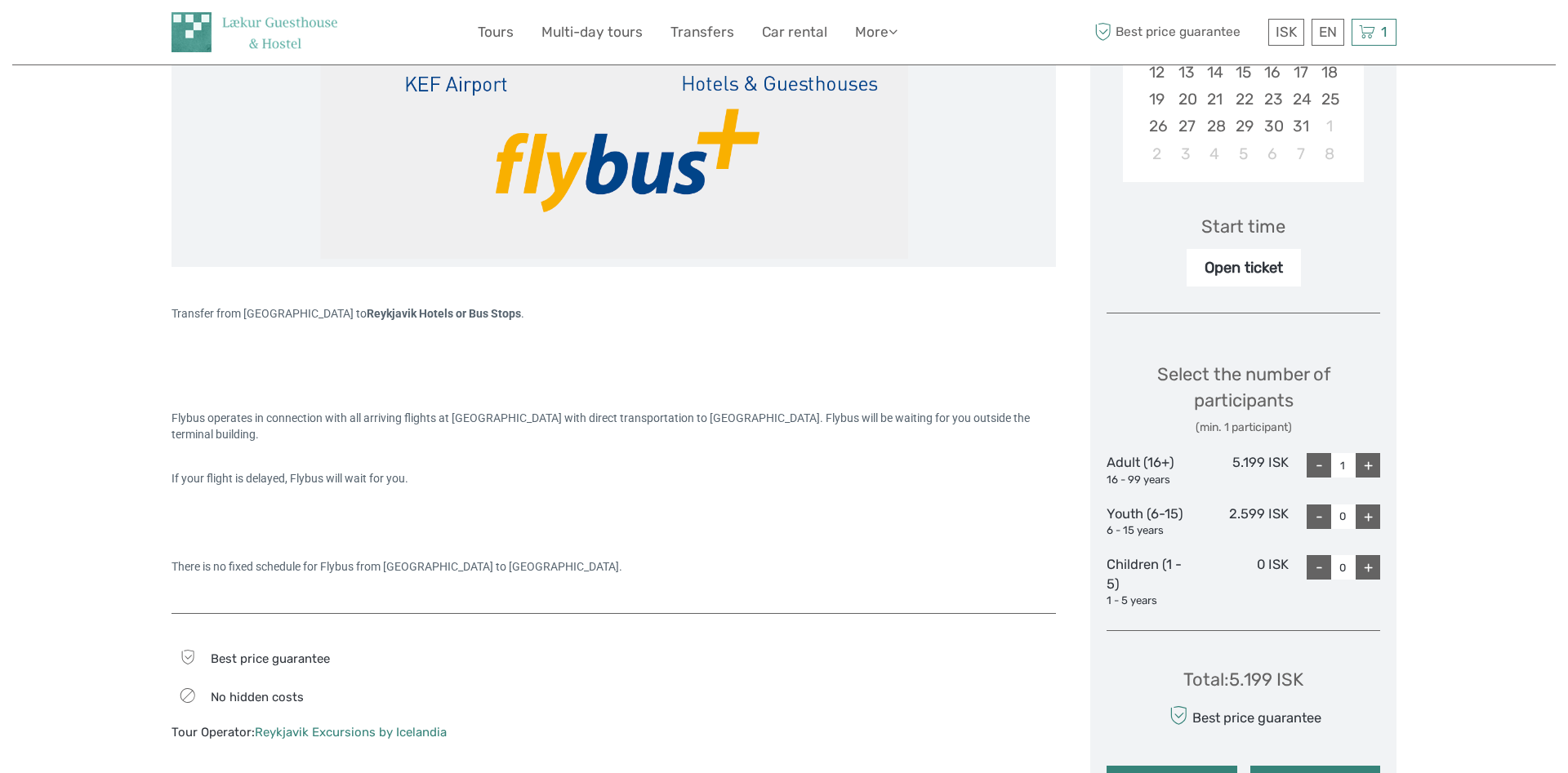
click at [1373, 469] on div "+" at bounding box center [1368, 465] width 25 height 25
type input "2"
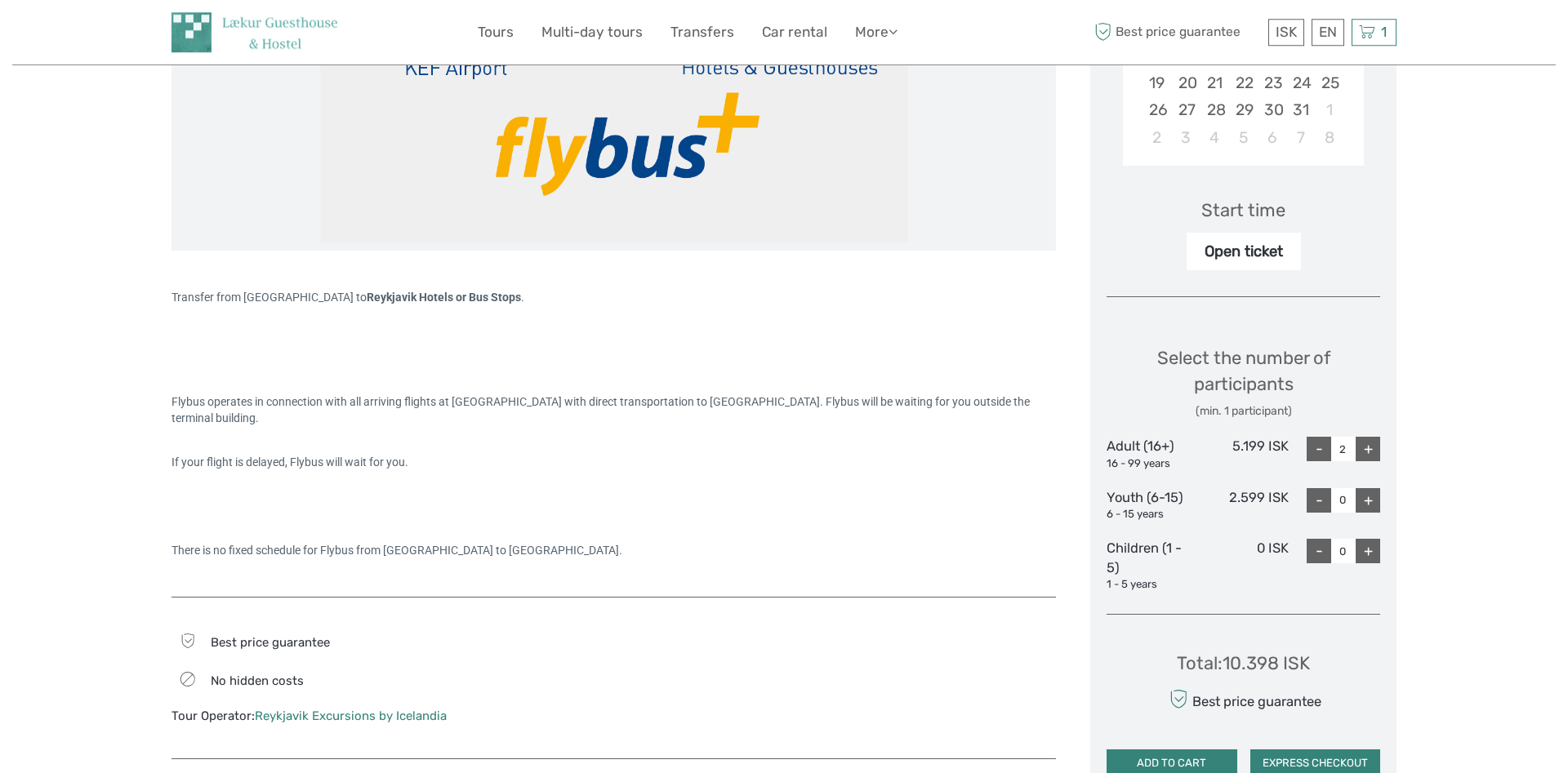
scroll to position [666, 0]
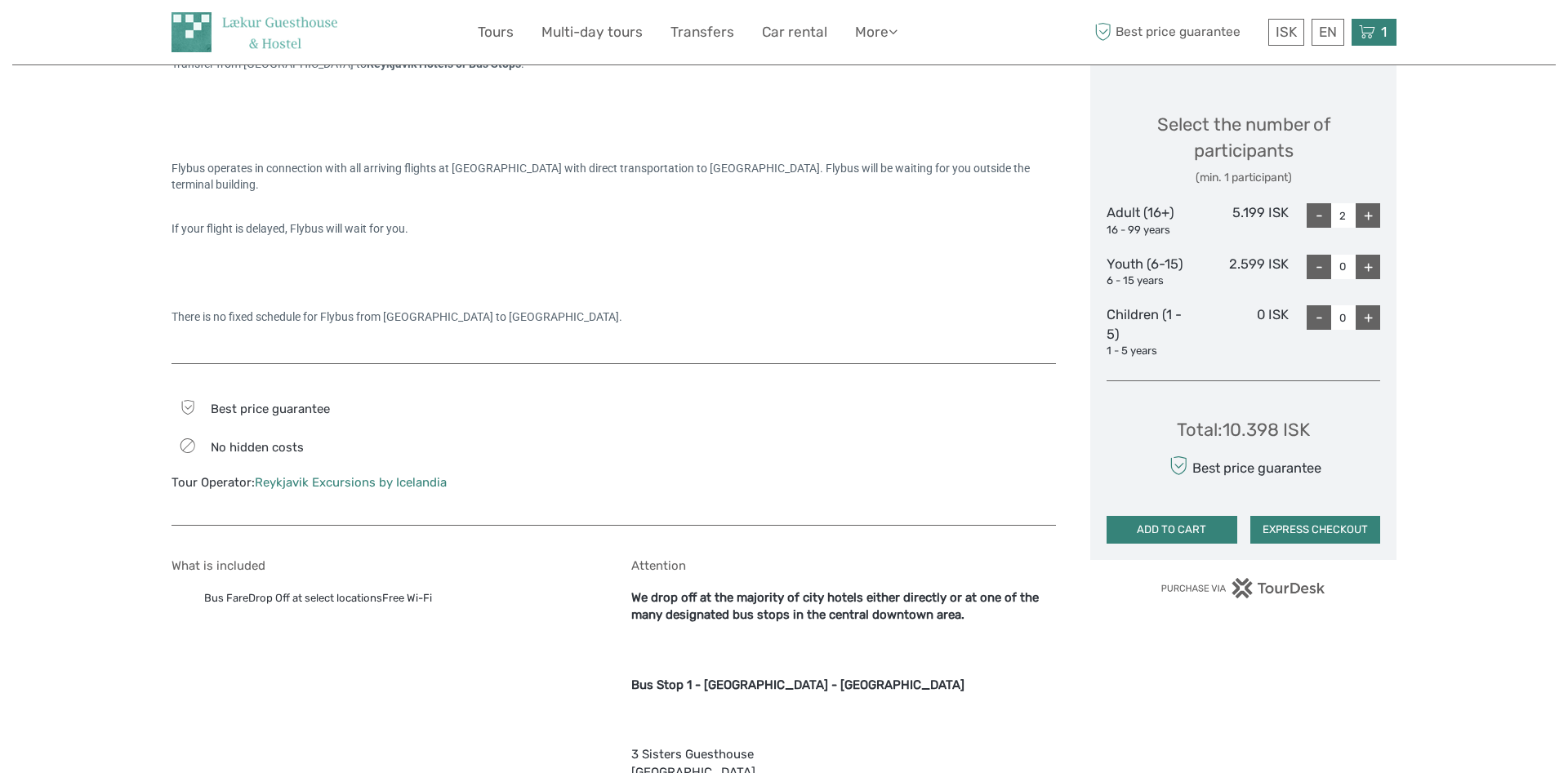
click at [1365, 27] on icon at bounding box center [1368, 31] width 17 height 21
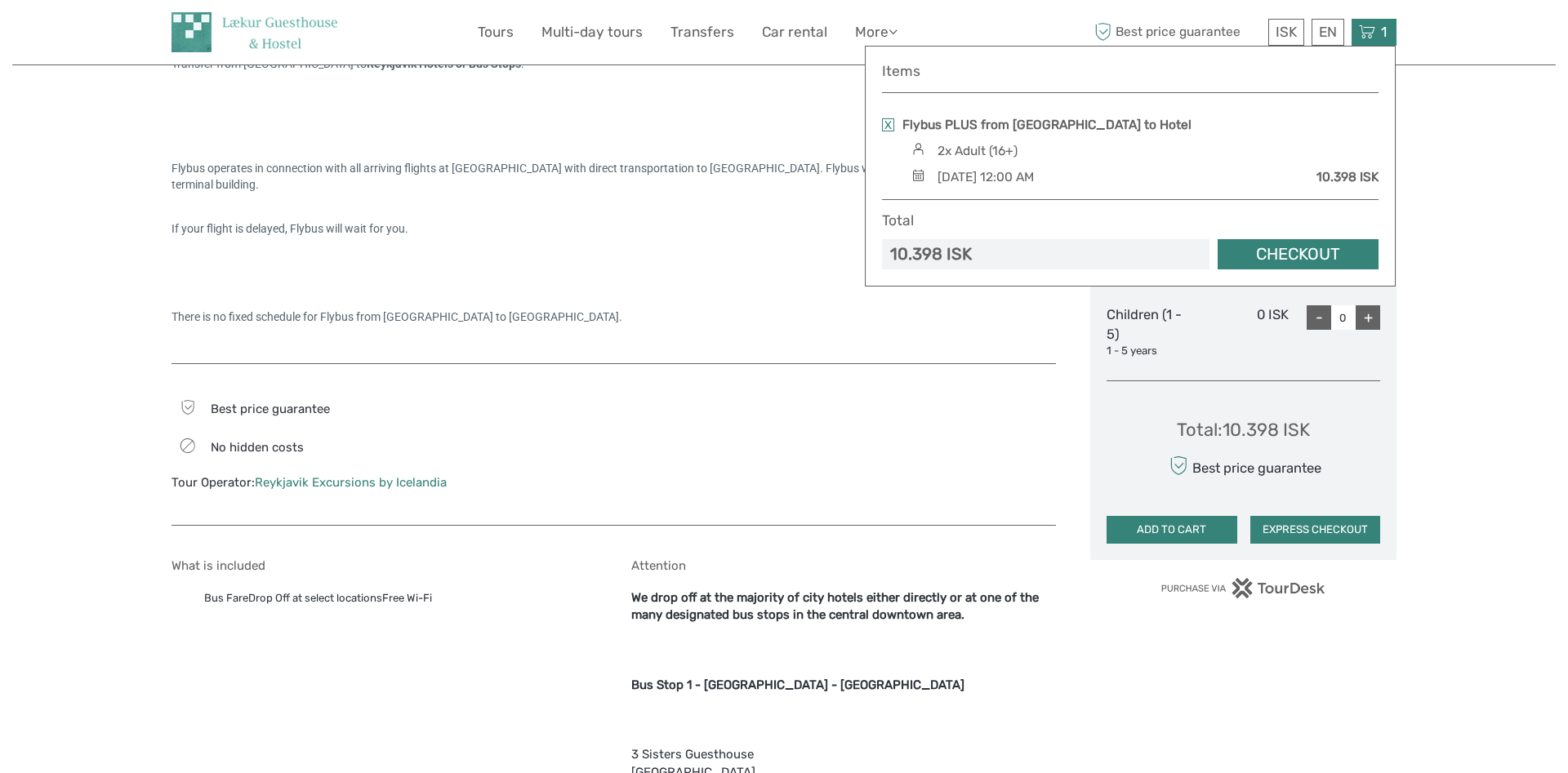
click at [1263, 250] on link "Checkout" at bounding box center [1299, 254] width 161 height 30
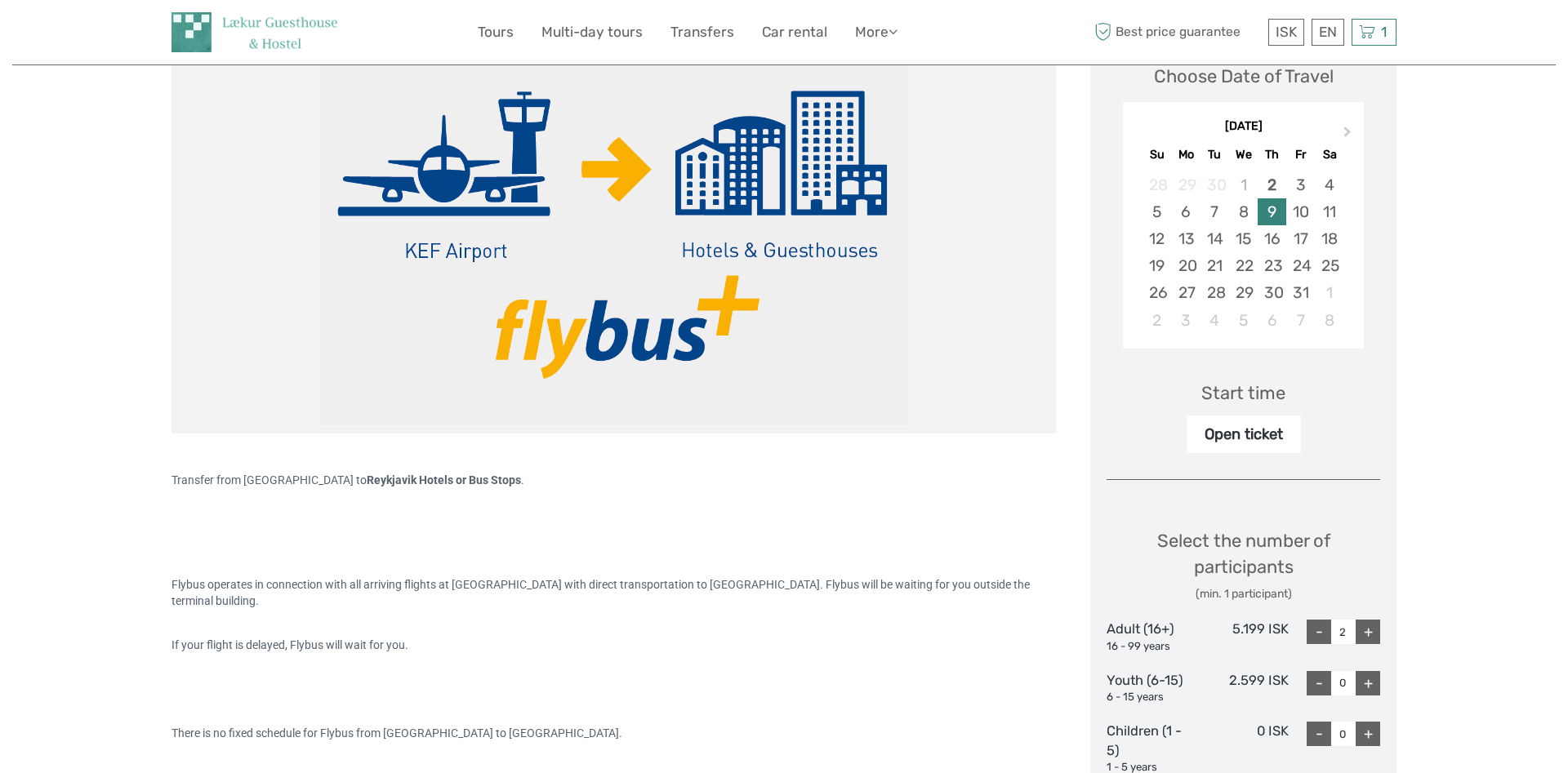
scroll to position [167, 0]
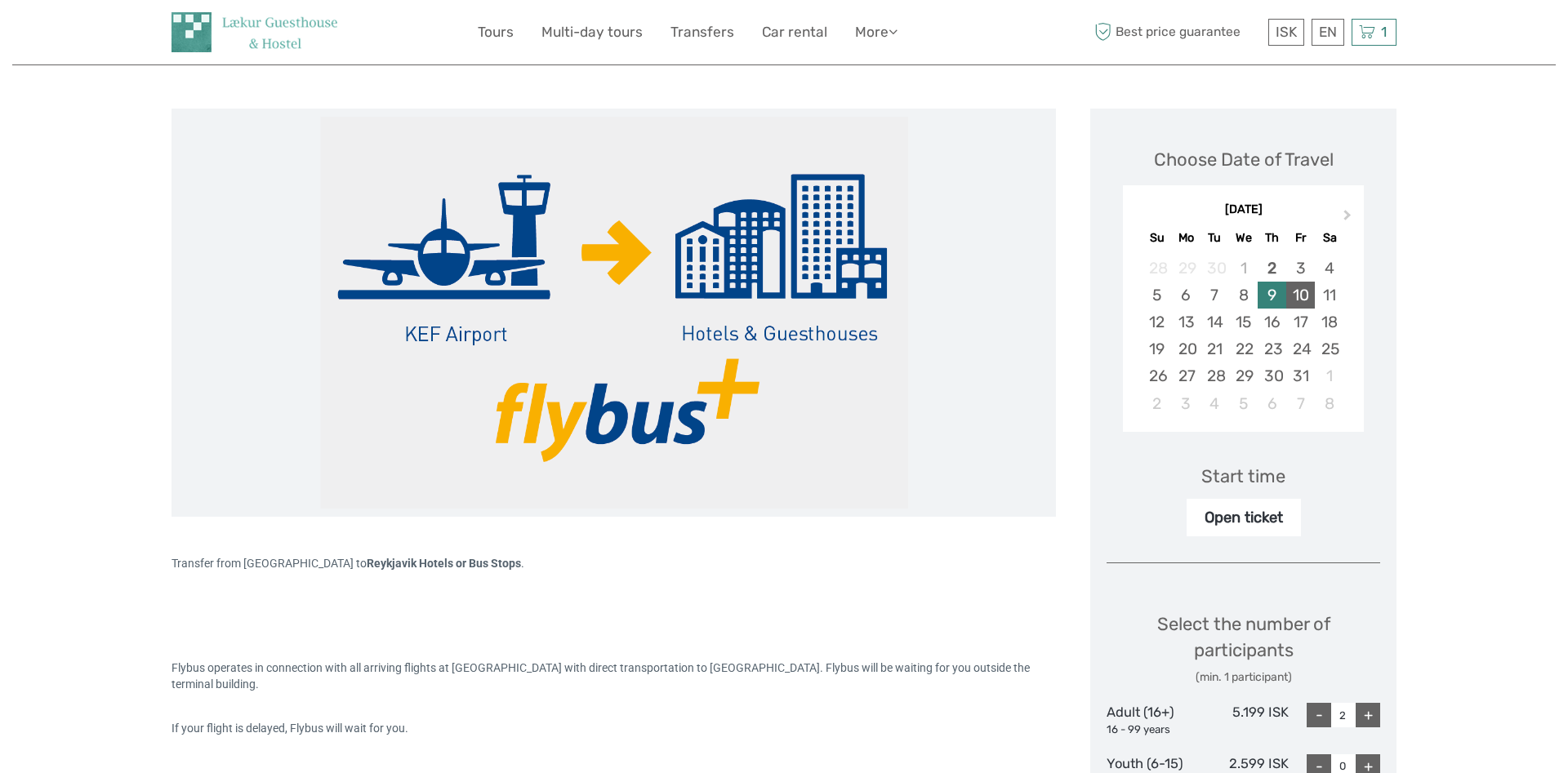
click at [1299, 288] on div "10" at bounding box center [1301, 295] width 28 height 27
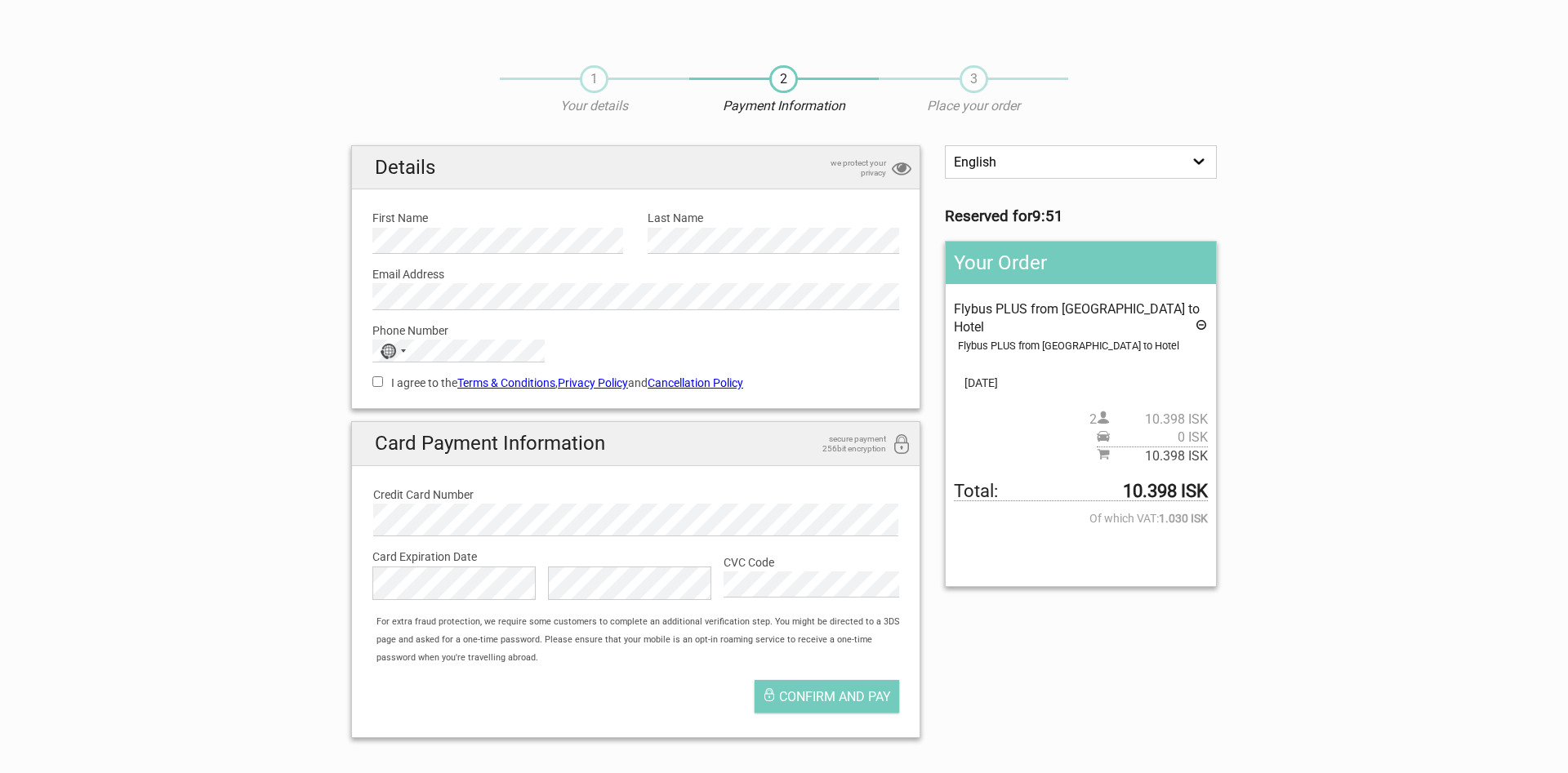
click at [589, 97] on div "1 Your details" at bounding box center [594, 91] width 190 height 51
